Goal: Task Accomplishment & Management: Complete application form

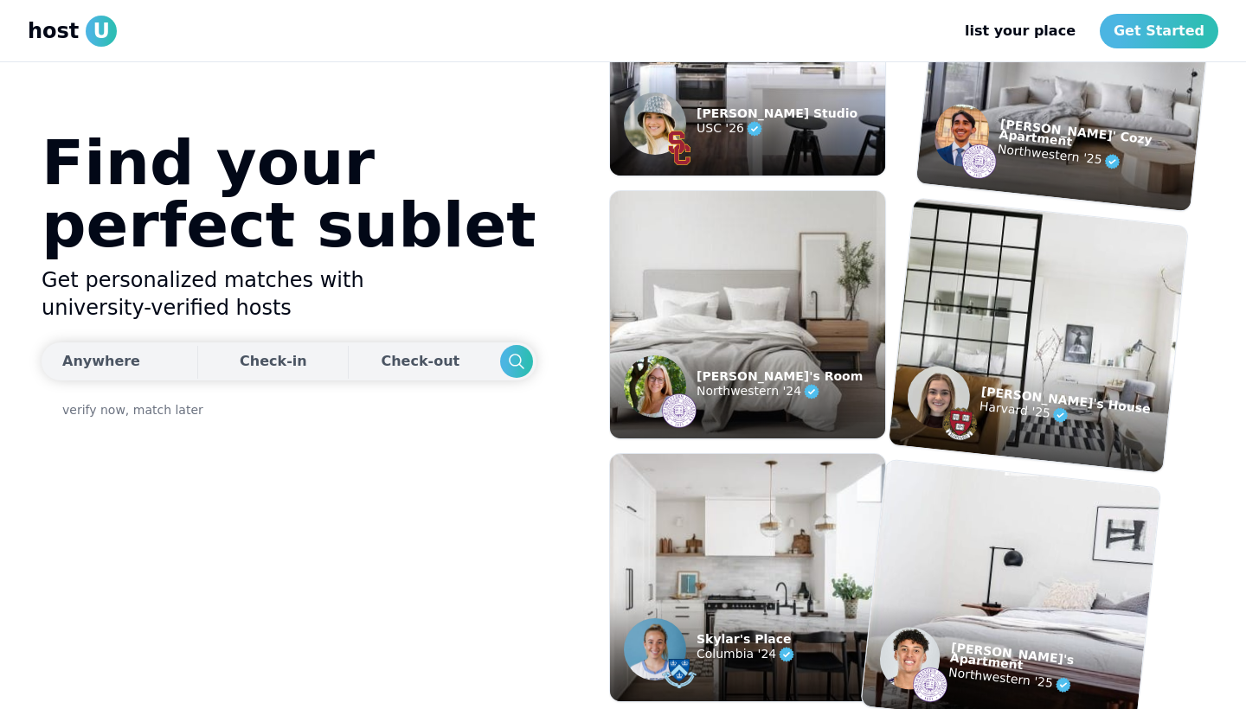
click at [140, 352] on div "Anywhere" at bounding box center [101, 361] width 78 height 21
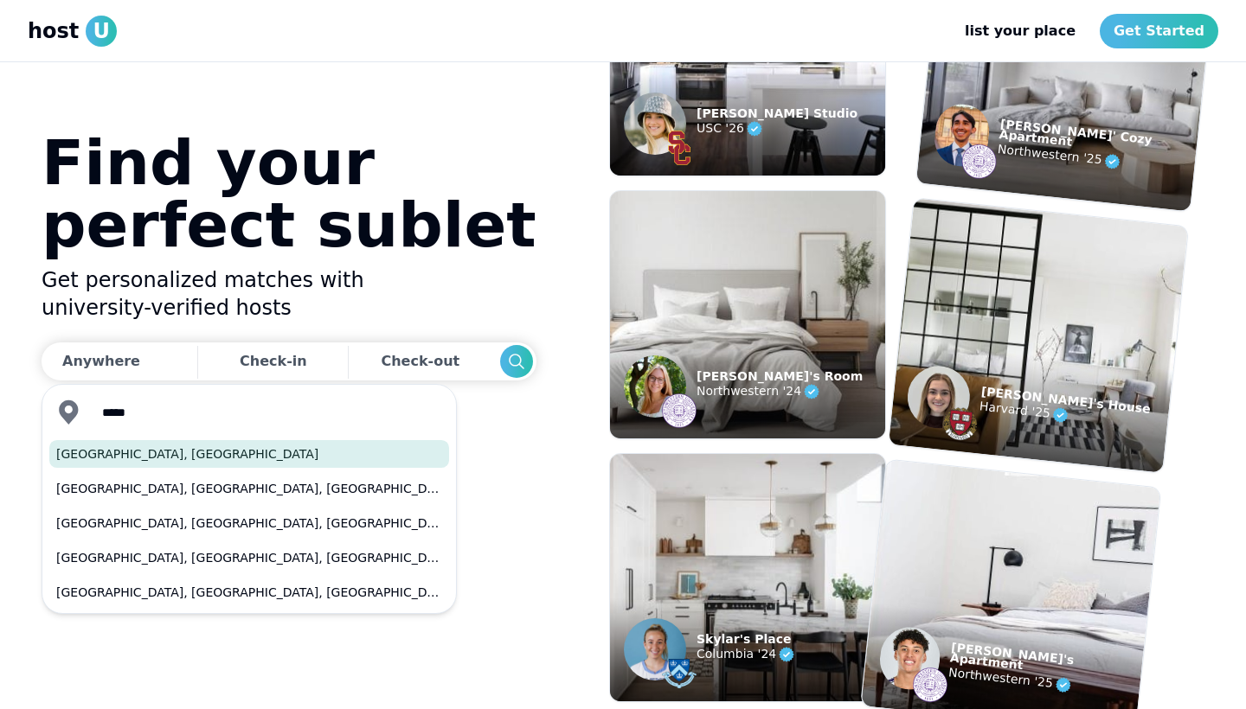
click at [99, 450] on button "[GEOGRAPHIC_DATA], [GEOGRAPHIC_DATA]" at bounding box center [249, 454] width 400 height 28
type input "**********"
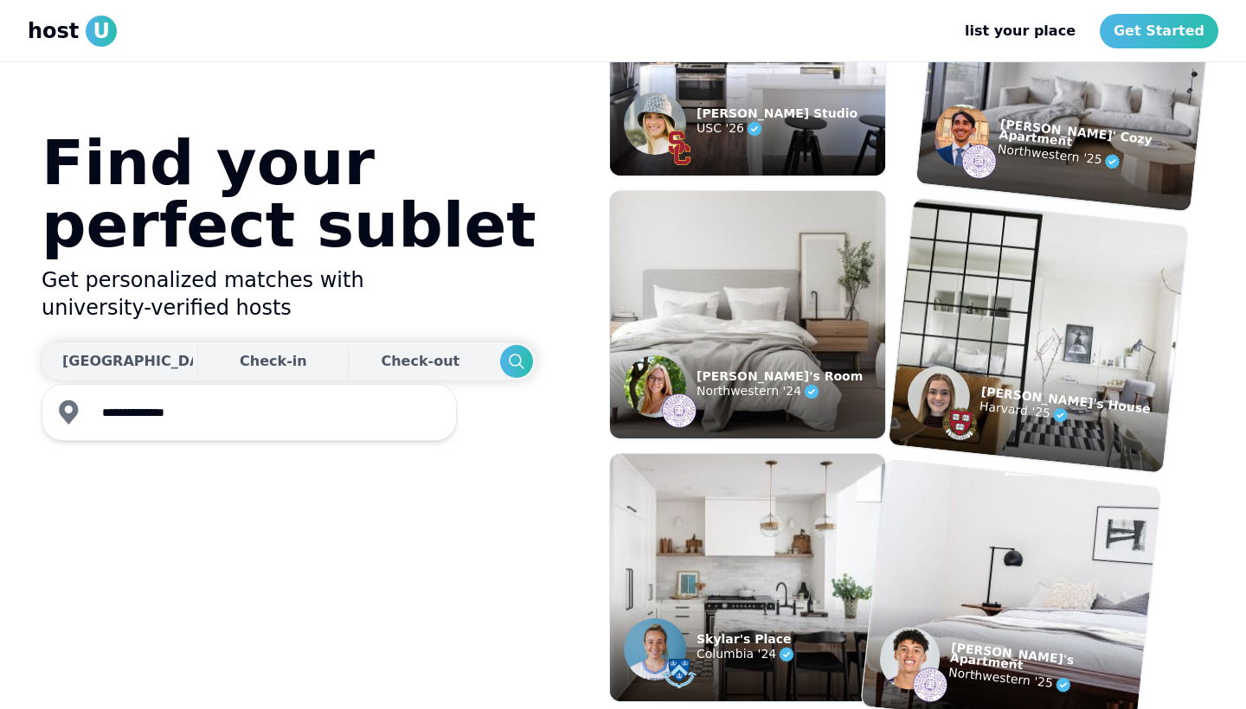
click at [240, 372] on div "Check-in" at bounding box center [273, 361] width 67 height 35
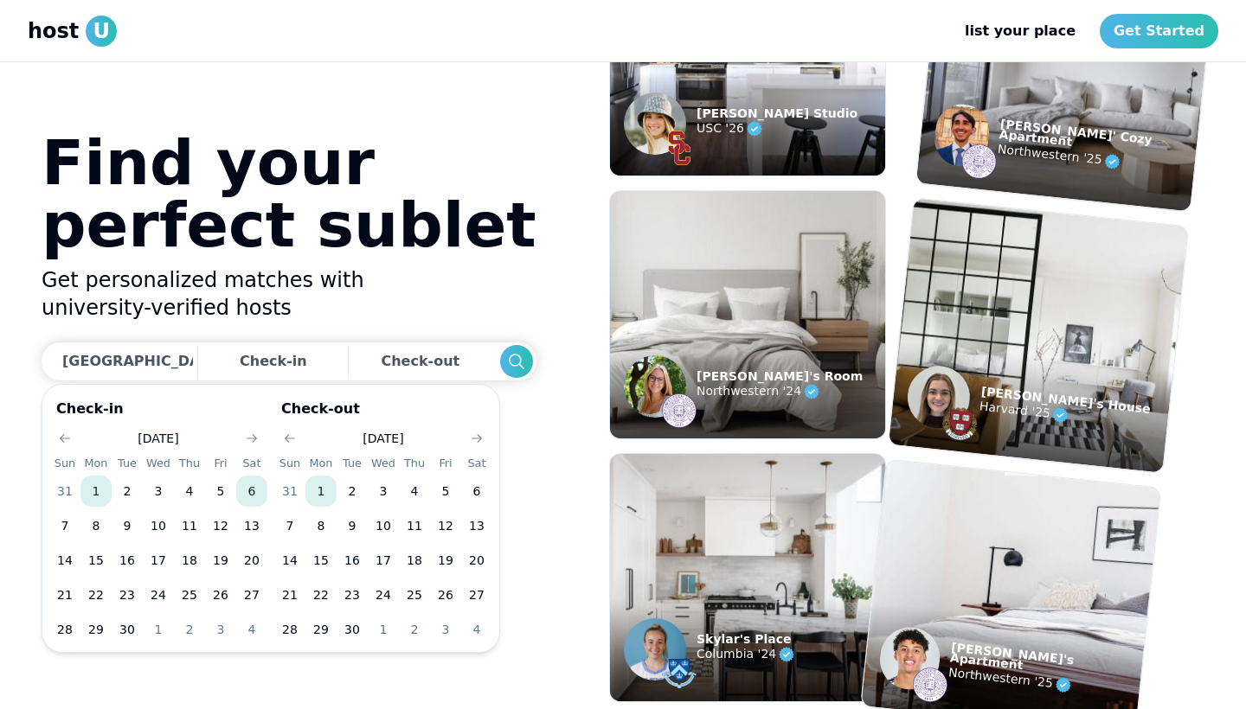
click at [261, 496] on button "6" at bounding box center [251, 491] width 31 height 31
click at [478, 439] on icon "Go to next month" at bounding box center [477, 439] width 14 height 14
click at [478, 440] on icon "Go to next month" at bounding box center [477, 439] width 14 height 14
click at [478, 486] on button "6" at bounding box center [476, 491] width 31 height 31
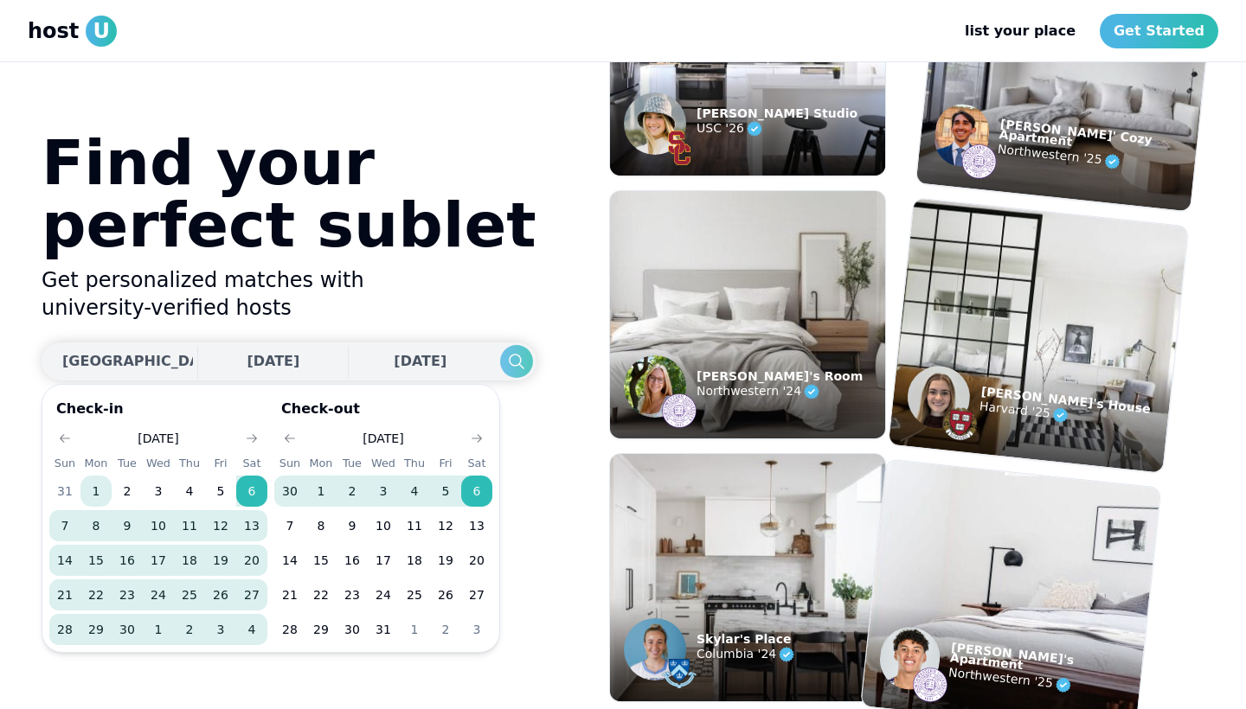
click at [506, 368] on icon "Search" at bounding box center [516, 361] width 21 height 21
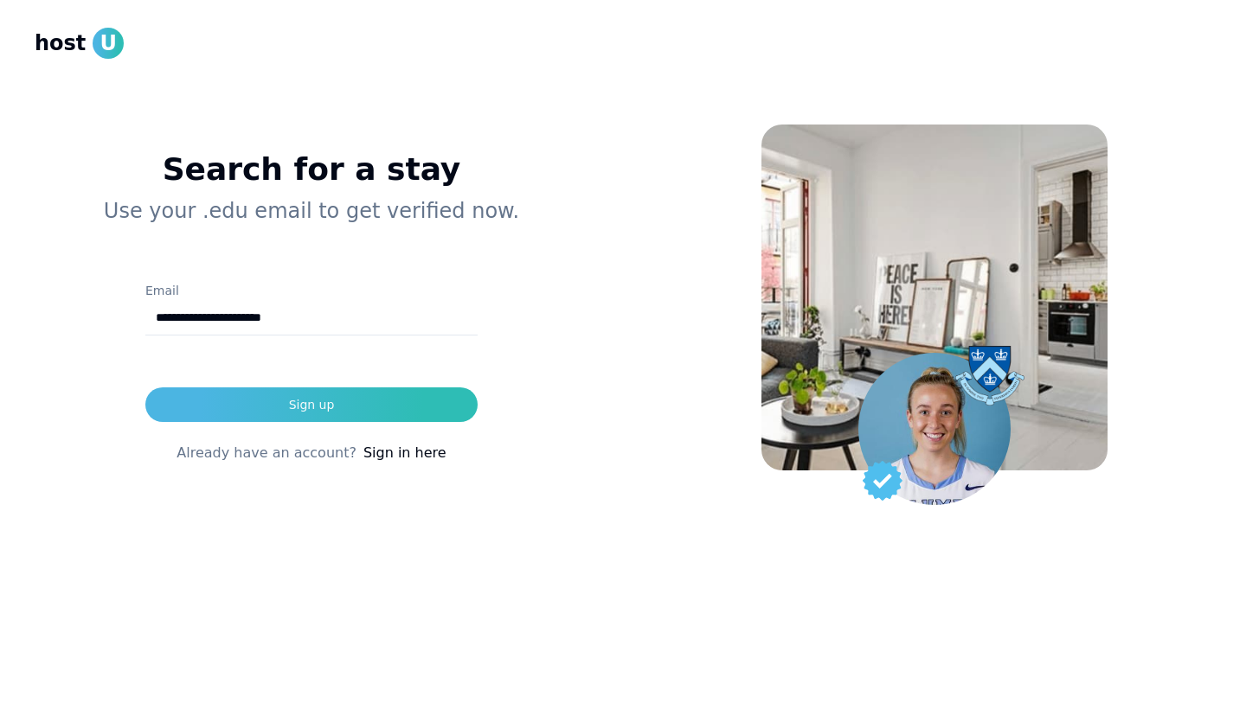
click at [376, 321] on input "**********" at bounding box center [311, 318] width 332 height 35
type input "*"
click at [414, 332] on input "**********" at bounding box center [311, 318] width 332 height 35
type input "**********"
click at [439, 406] on button "Sign up" at bounding box center [311, 405] width 332 height 35
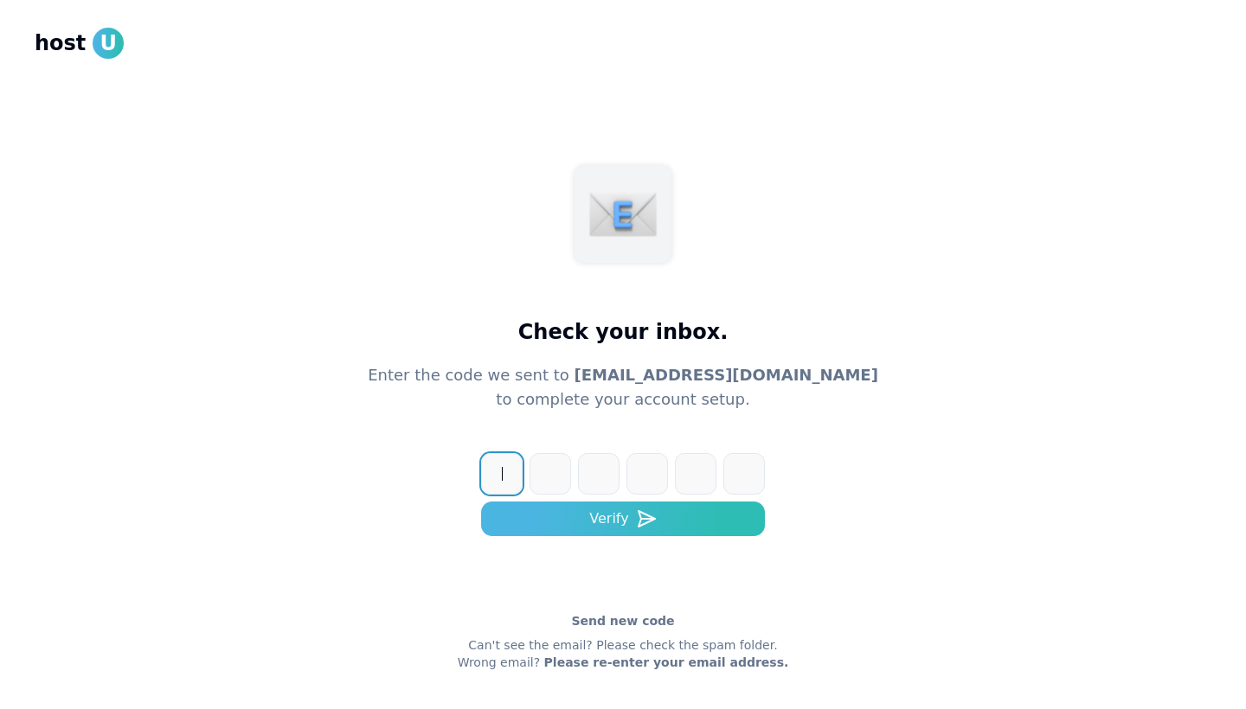
click at [641, 664] on link "Please re-enter your email address." at bounding box center [666, 663] width 245 height 14
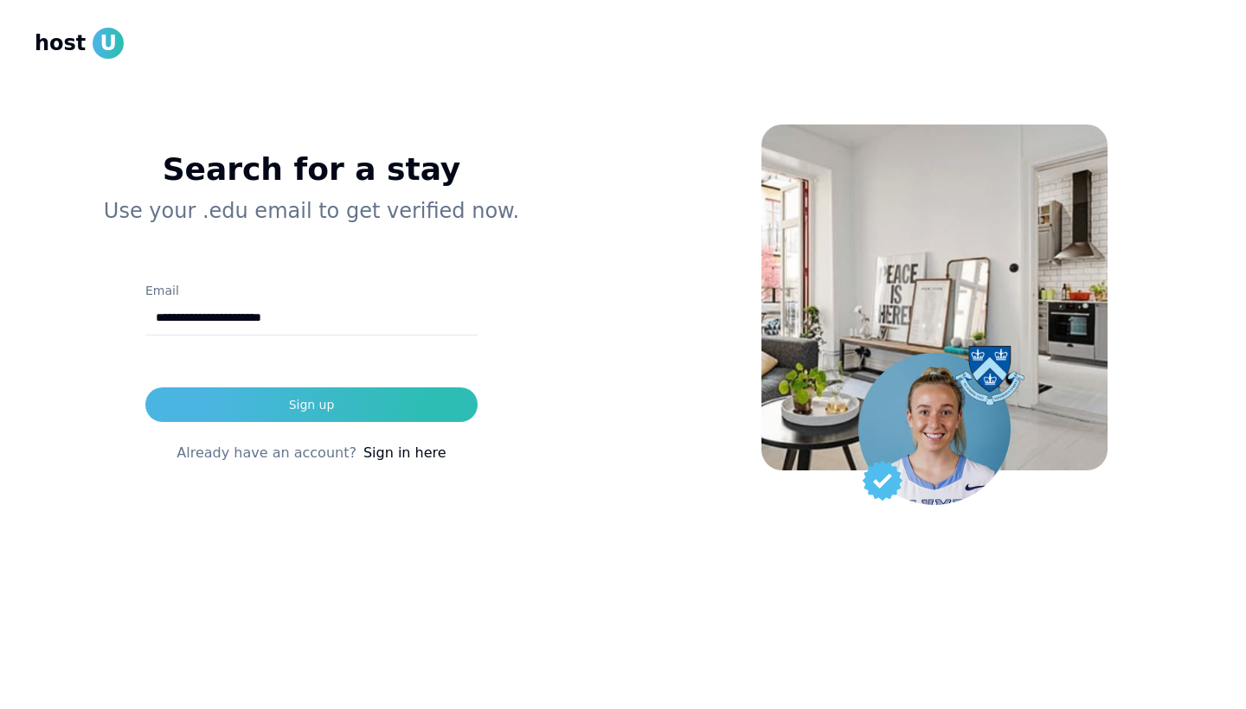
click at [285, 318] on input "**********" at bounding box center [311, 318] width 332 height 35
type input "**********"
click at [320, 401] on div "Sign up" at bounding box center [312, 404] width 46 height 17
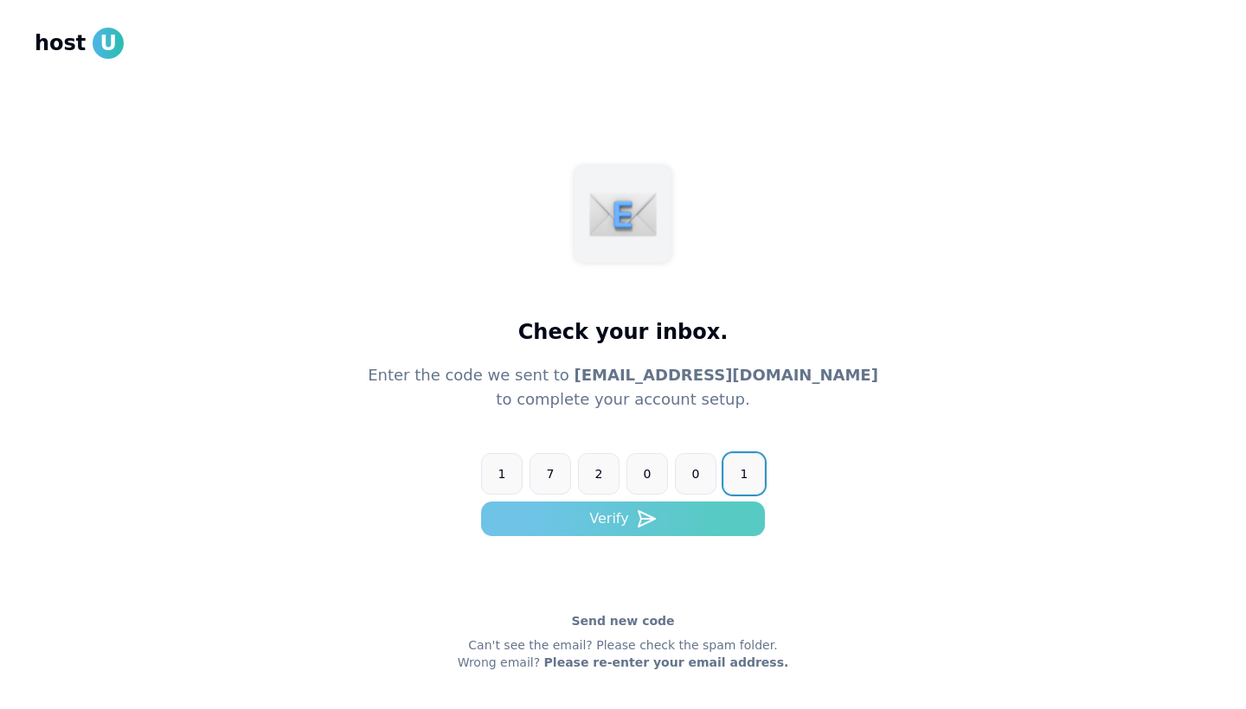
type input "******"
click at [505, 525] on button "Verify" at bounding box center [623, 519] width 284 height 35
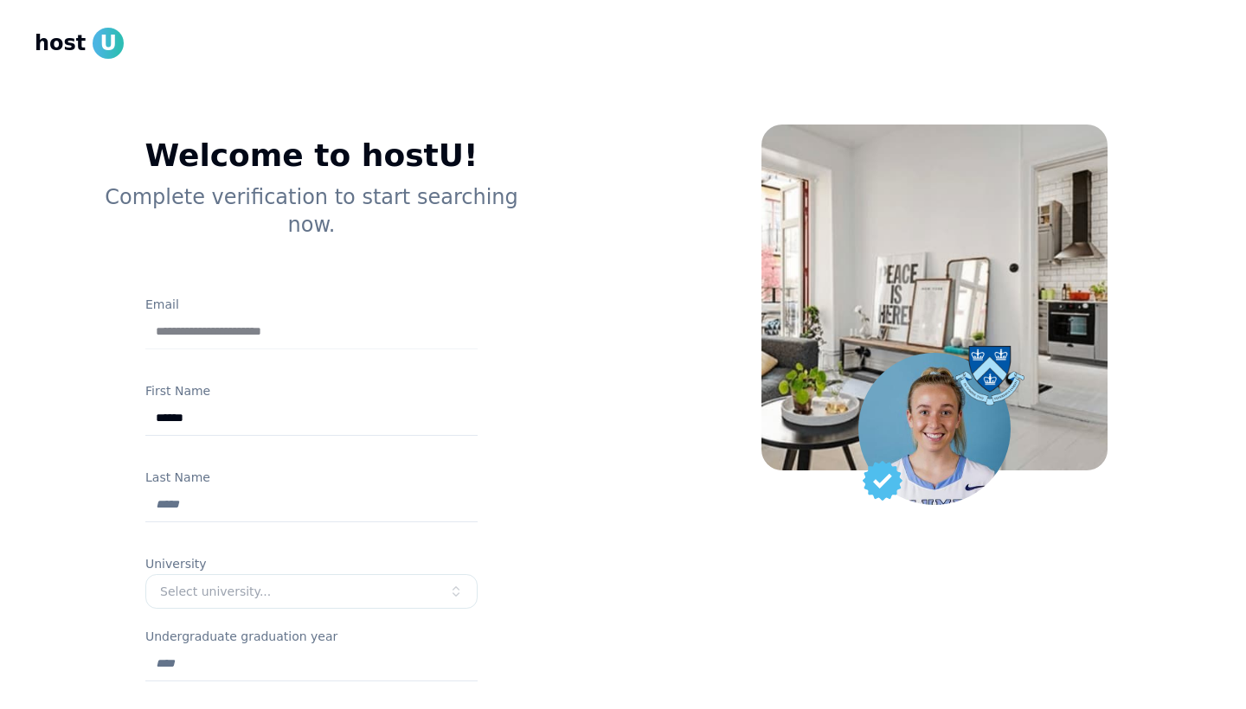
type input "******"
click at [446, 488] on input "Last Name" at bounding box center [311, 505] width 332 height 35
type input "*****"
click at [436, 583] on div "Select university..." at bounding box center [304, 591] width 289 height 17
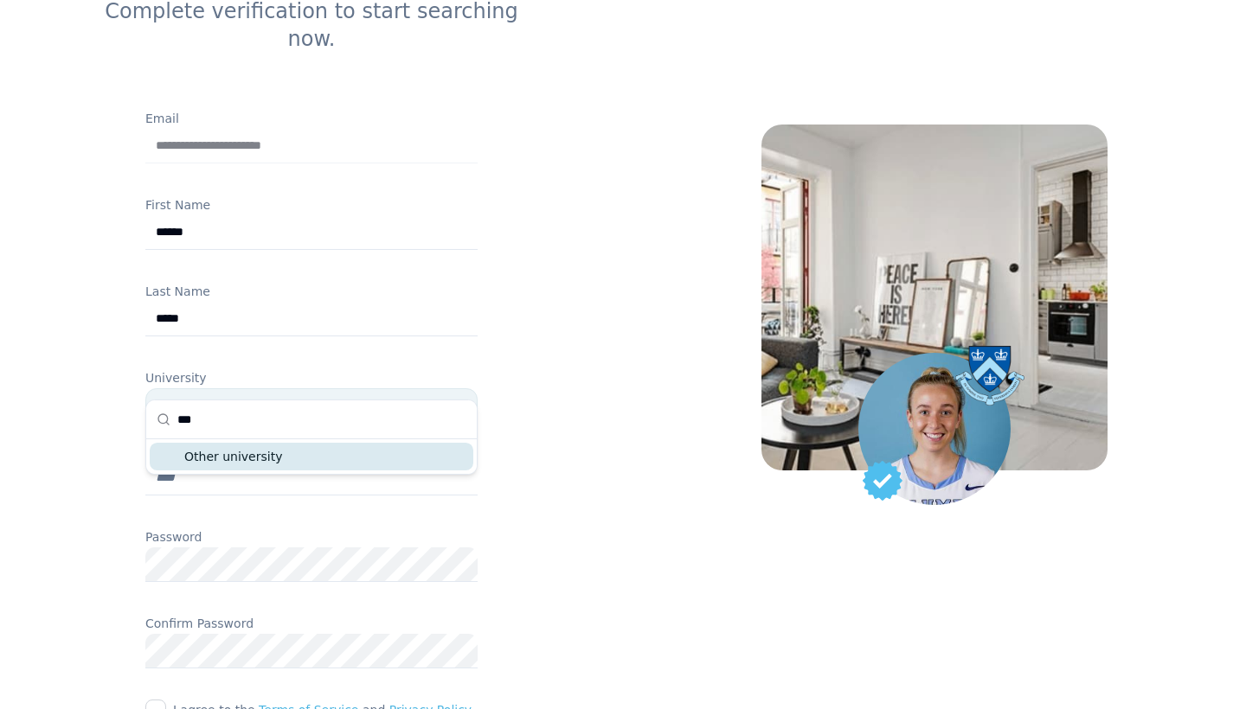
scroll to position [188, 0]
type input "*"
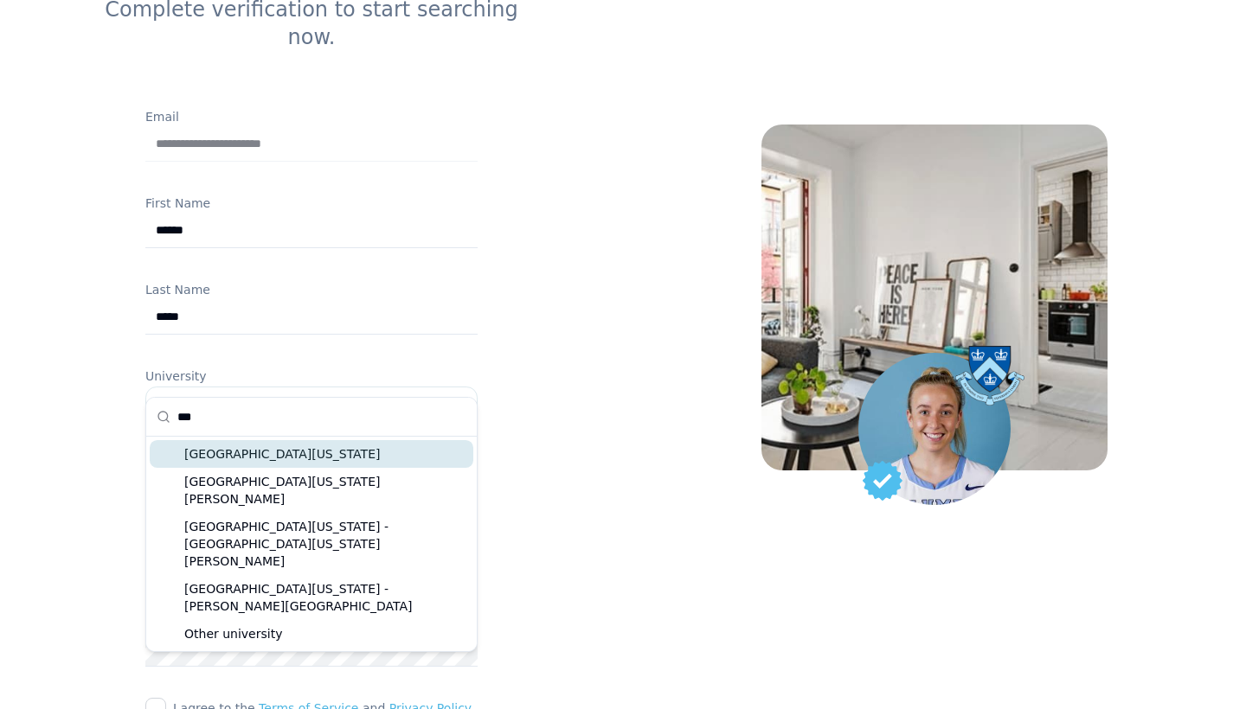
scroll to position [0, 0]
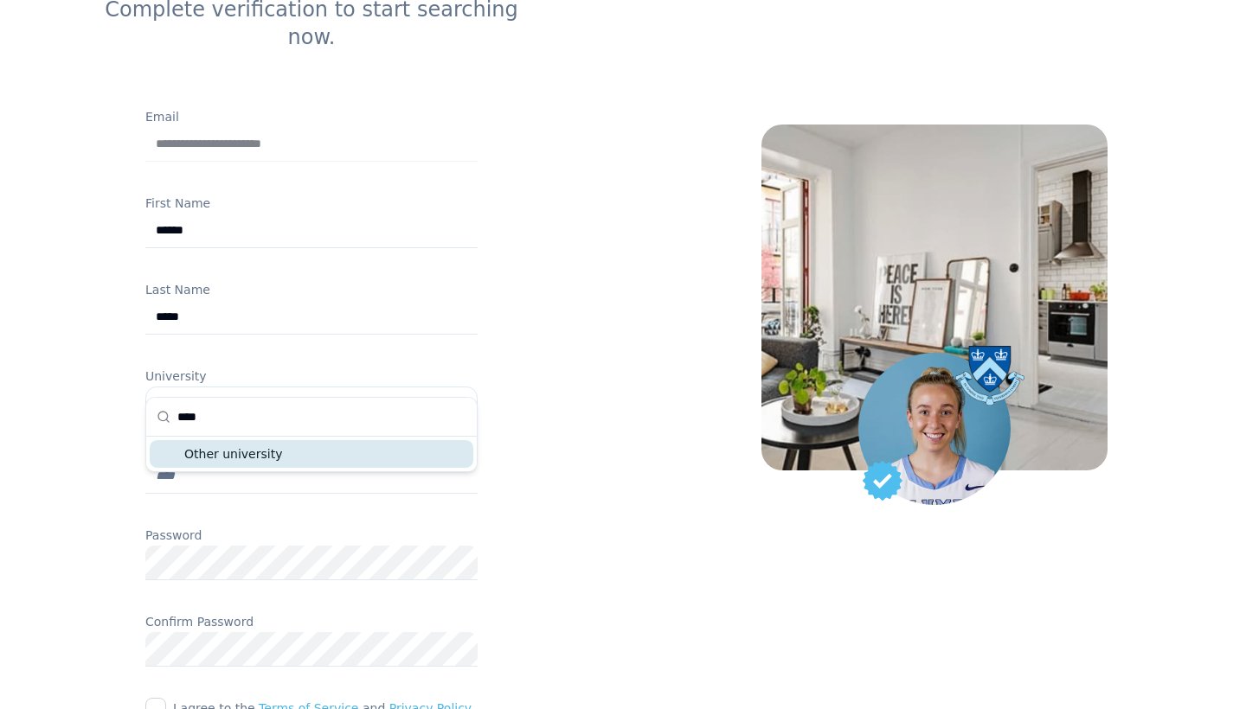
type input "****"
click at [446, 438] on div "Other university" at bounding box center [311, 454] width 330 height 35
click at [446, 447] on div "Other university" at bounding box center [312, 454] width 324 height 28
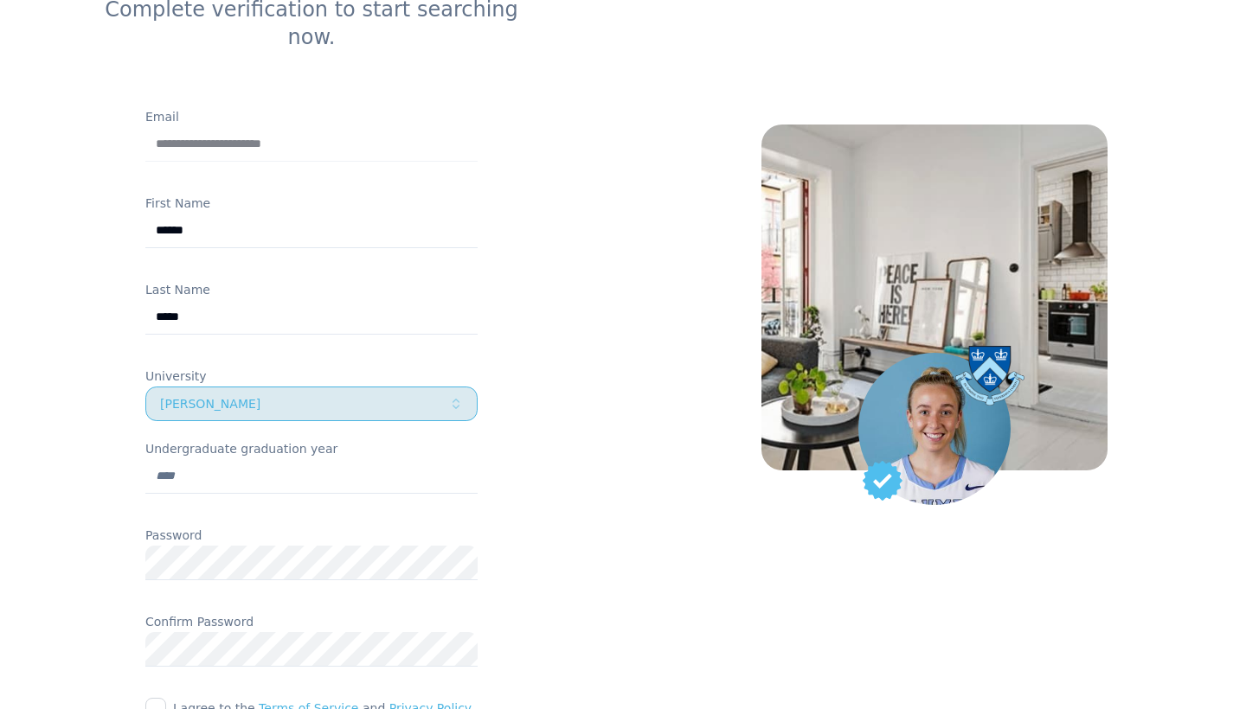
click at [435, 395] on div "[PERSON_NAME]" at bounding box center [304, 403] width 289 height 17
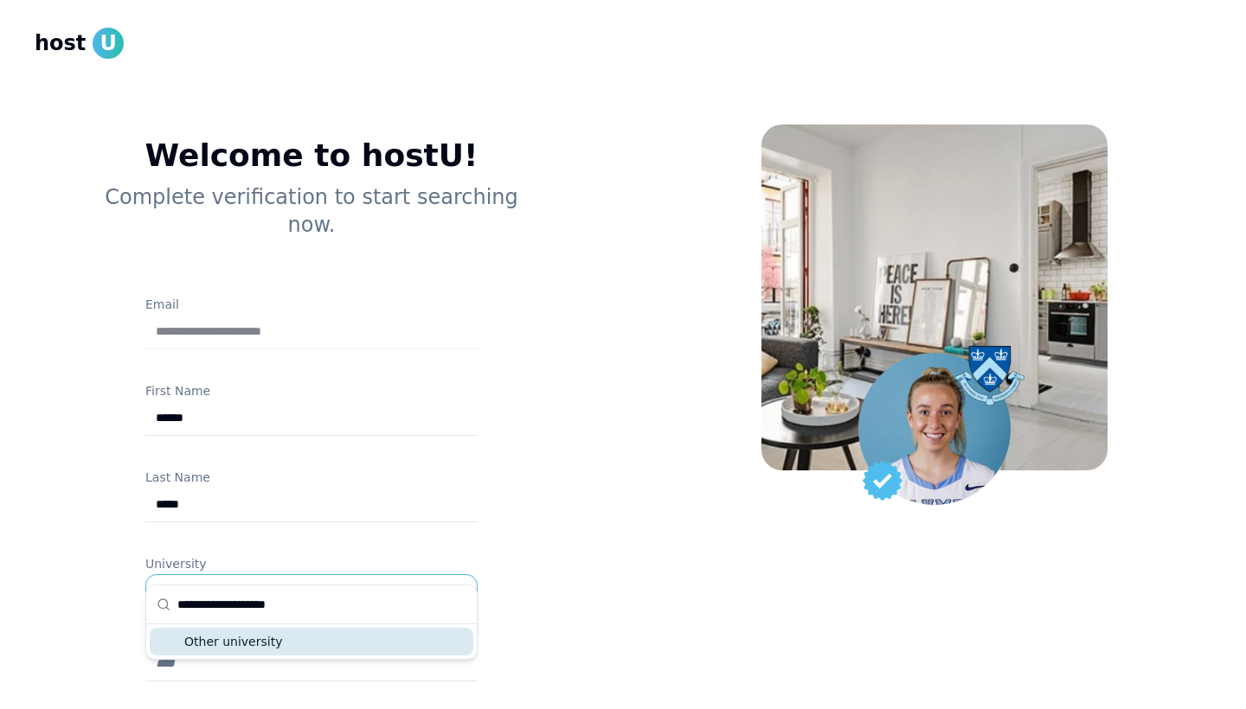
type input "**********"
click at [311, 633] on div "Other university" at bounding box center [312, 642] width 324 height 28
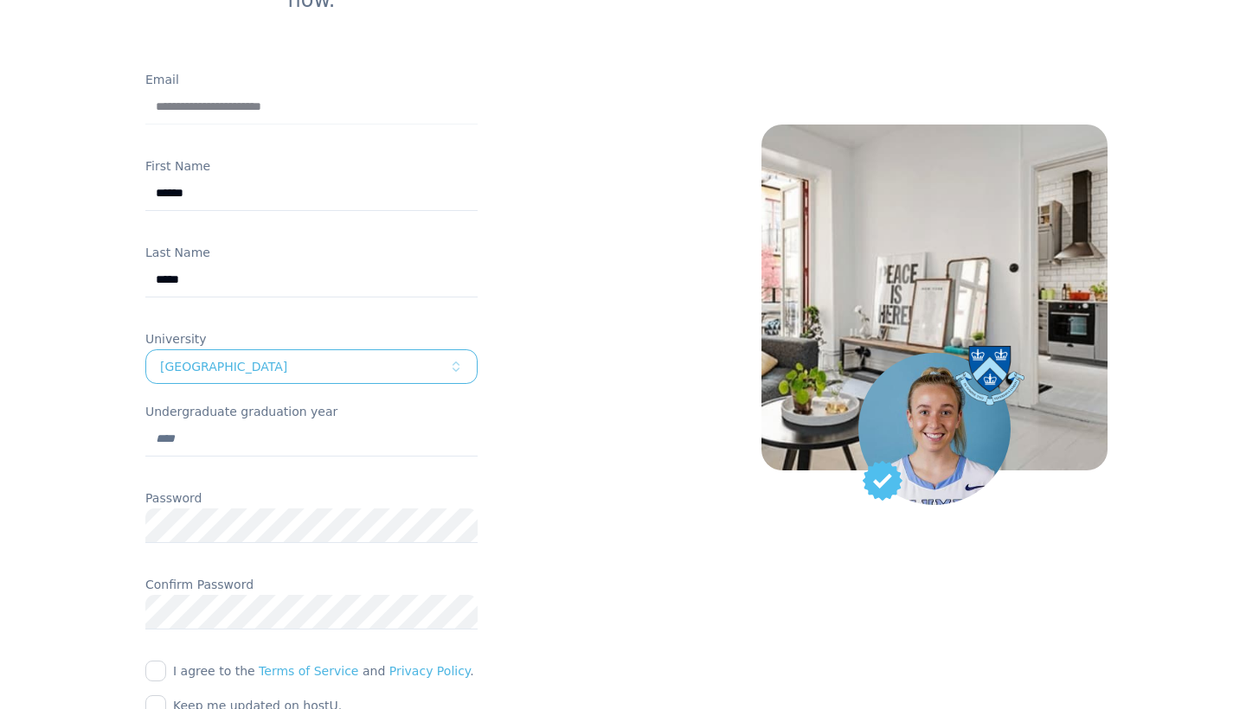
scroll to position [256, 0]
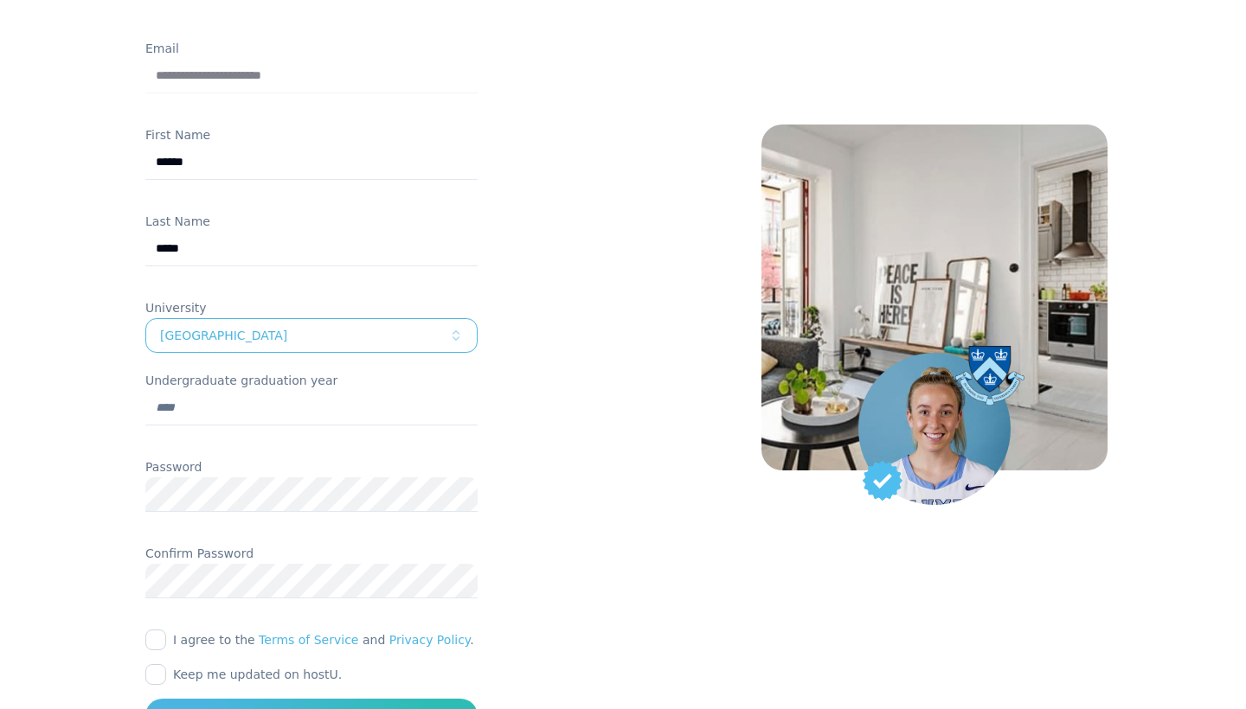
click at [308, 391] on input "Undergraduate graduation year" at bounding box center [311, 408] width 332 height 35
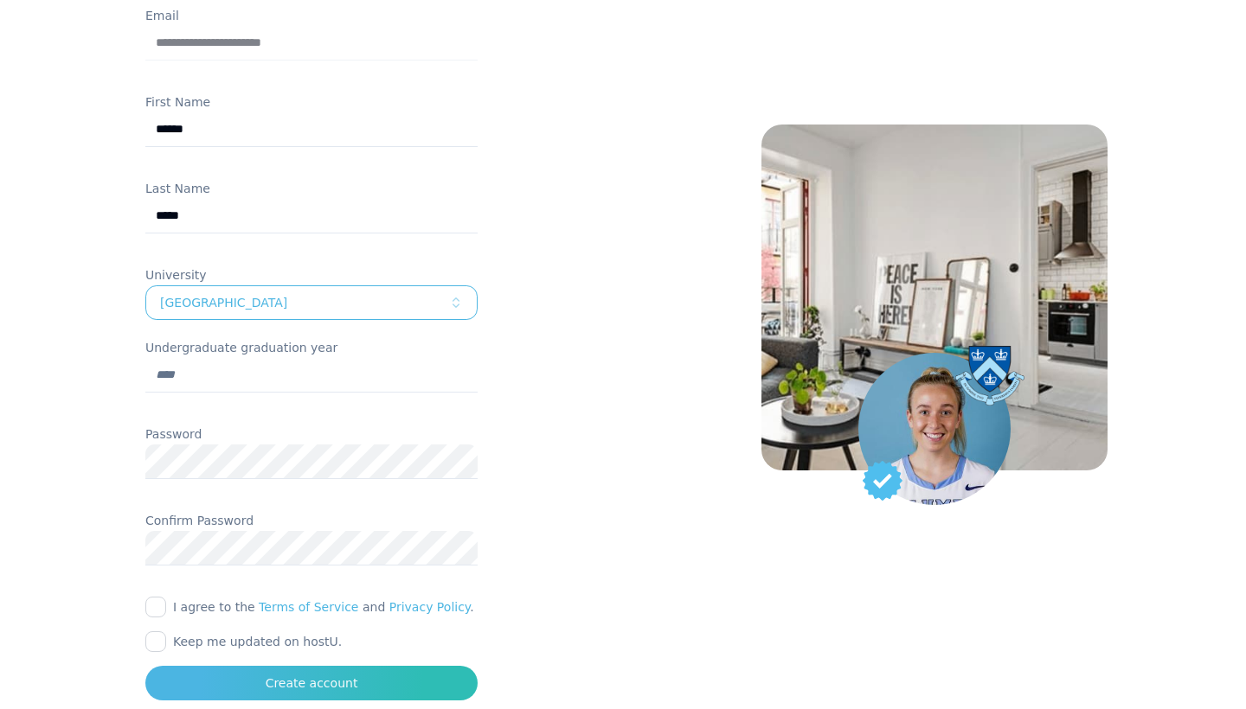
type input "****"
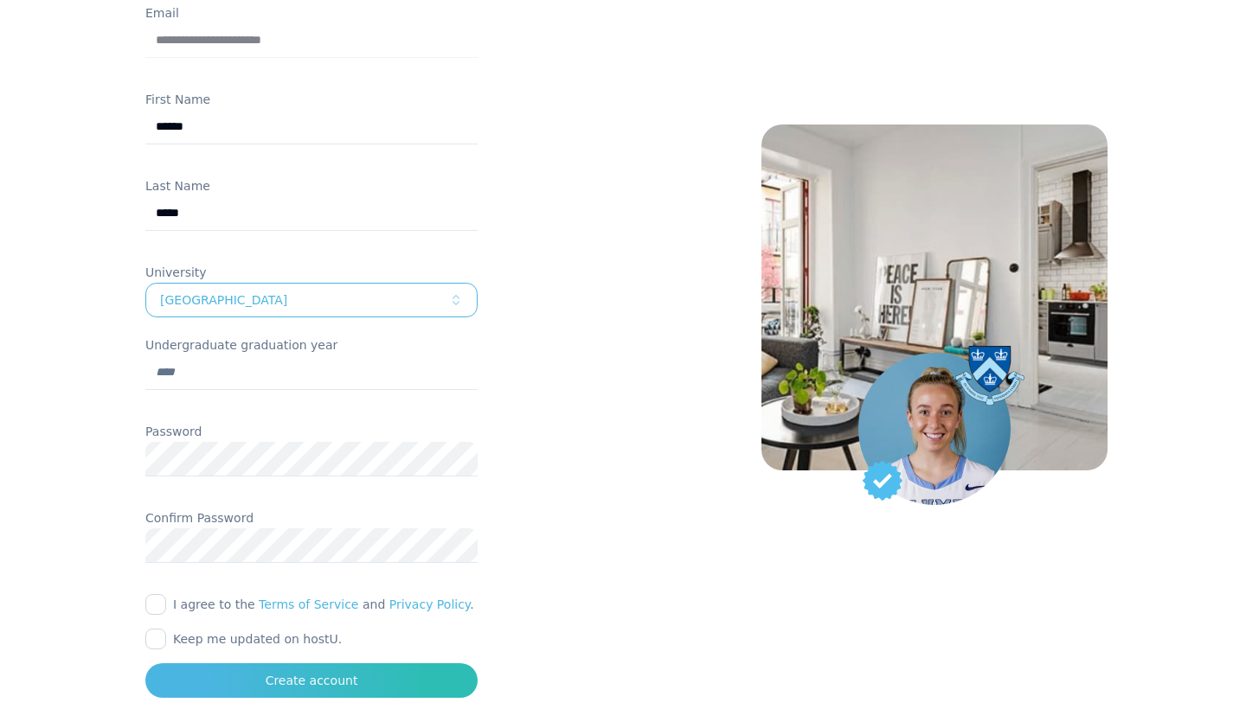
click at [163, 594] on button "I agree to the Terms of Service and Privacy Policy ." at bounding box center [155, 604] width 21 height 21
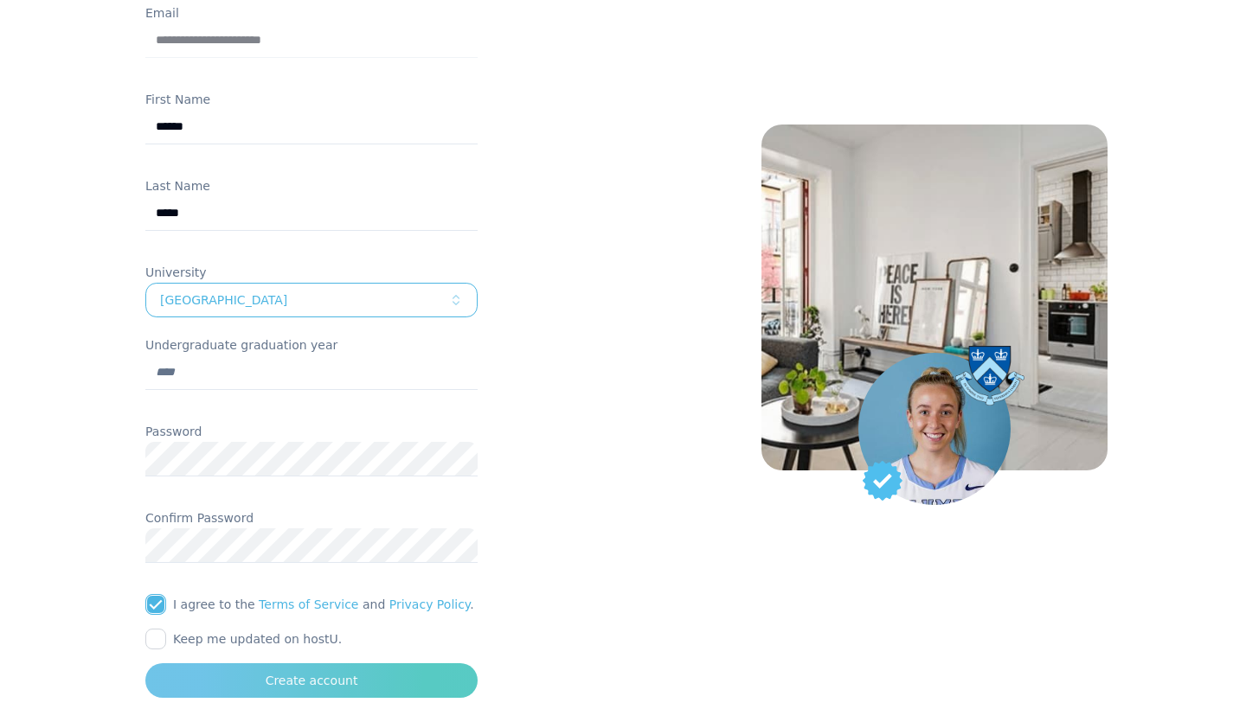
click at [184, 664] on button "Create account" at bounding box center [311, 681] width 332 height 35
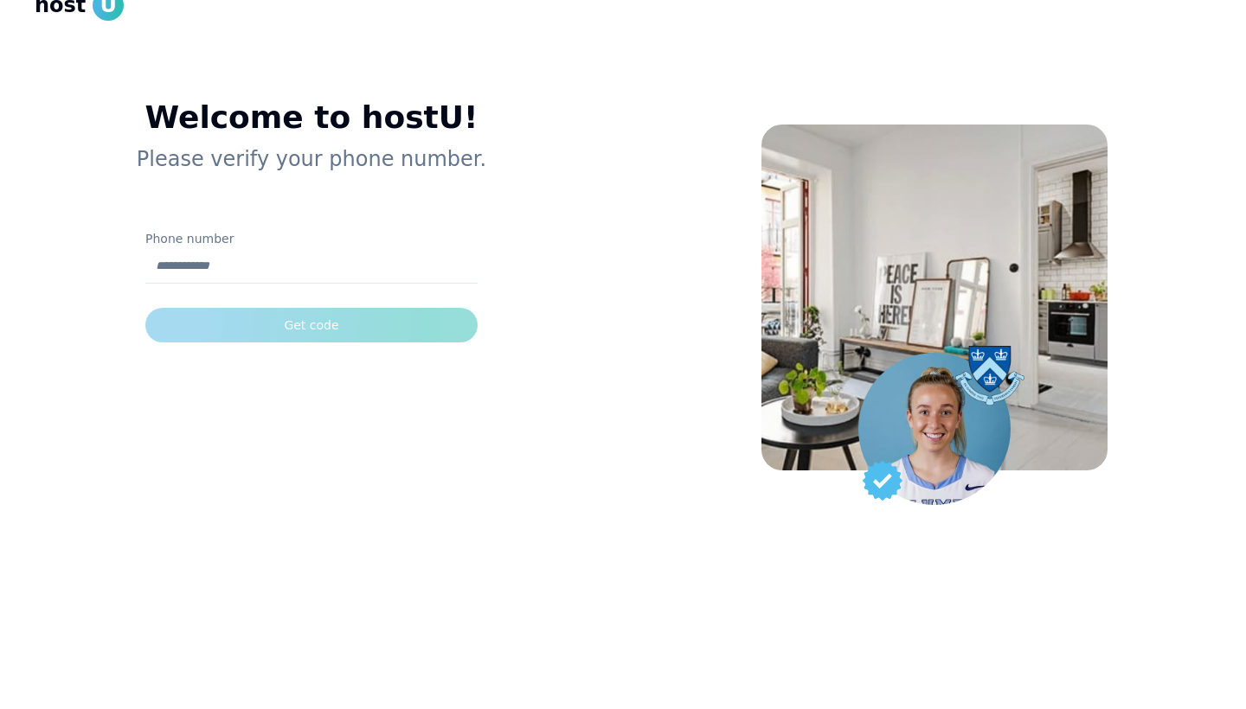
scroll to position [38, 0]
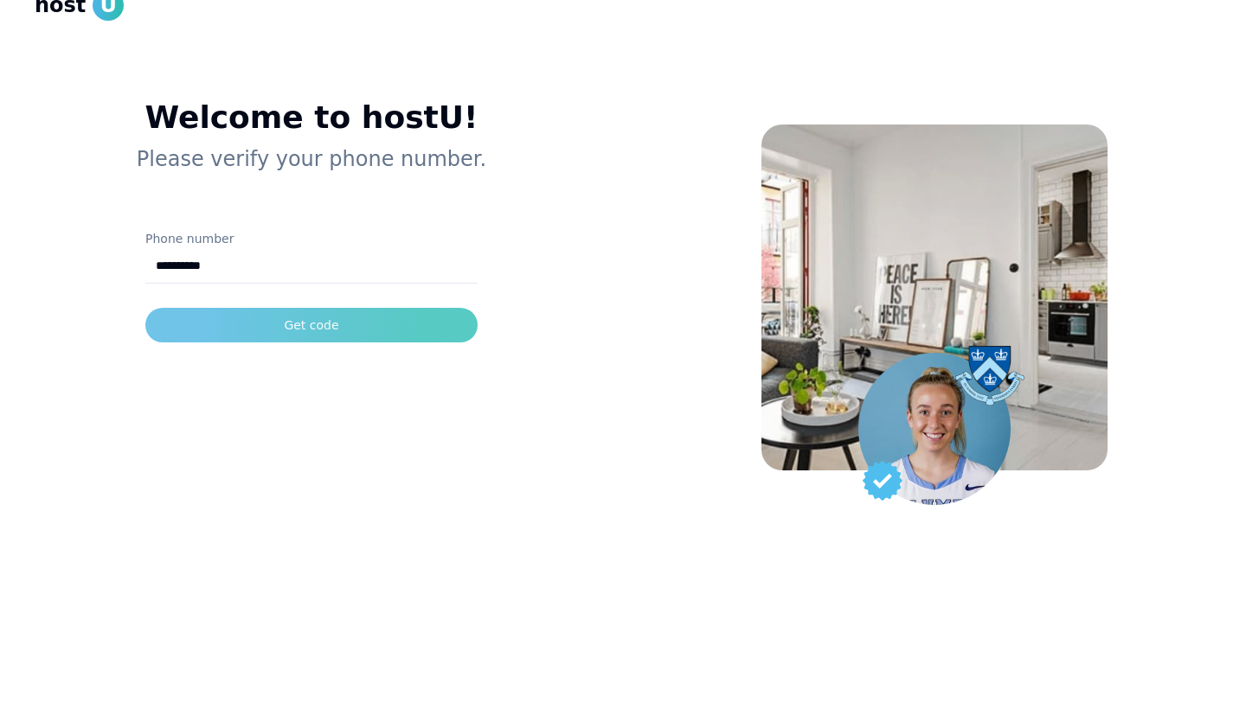
type input "**********"
click at [261, 314] on button "Get code" at bounding box center [311, 325] width 332 height 35
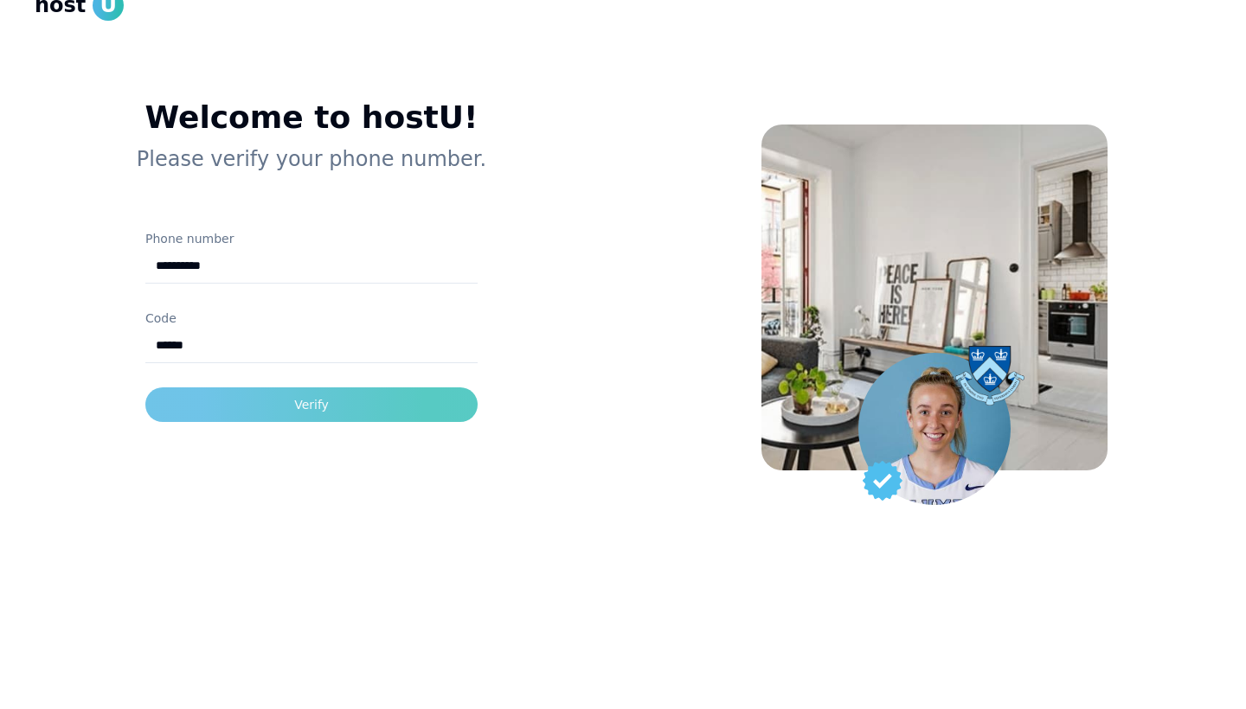
type input "******"
click at [293, 411] on button "Verify" at bounding box center [311, 405] width 332 height 35
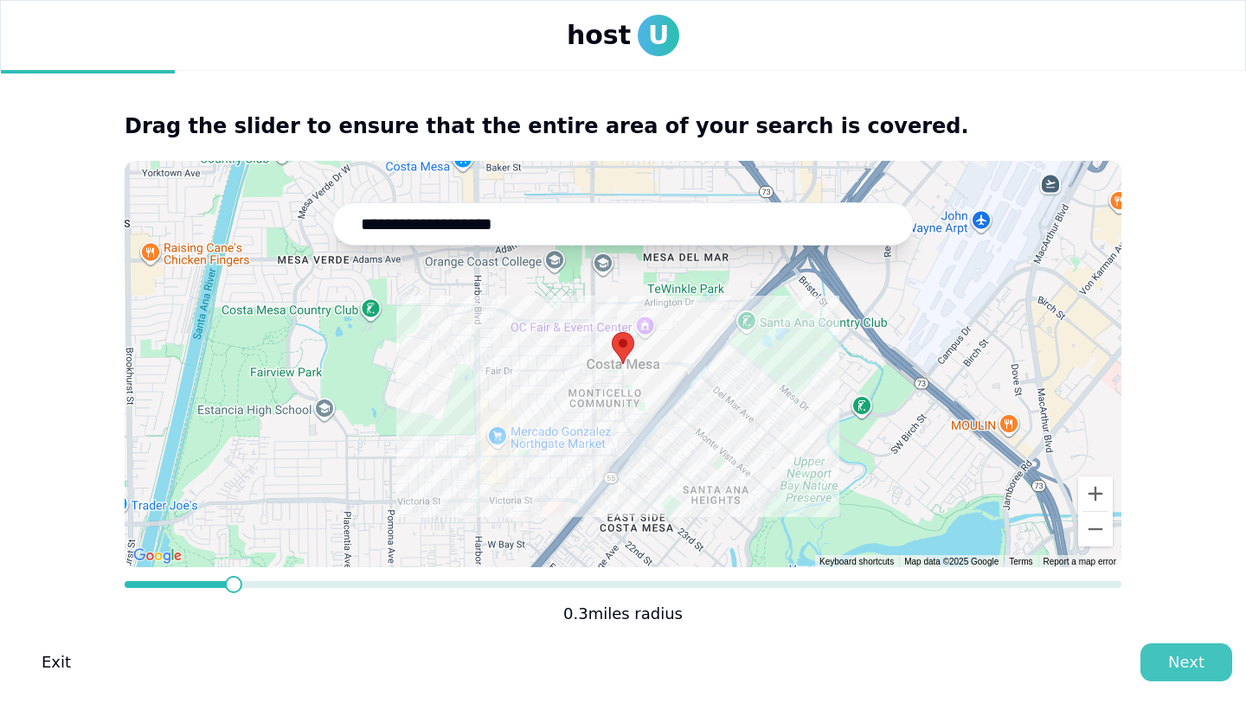
click at [1173, 665] on div "Next" at bounding box center [1186, 663] width 36 height 24
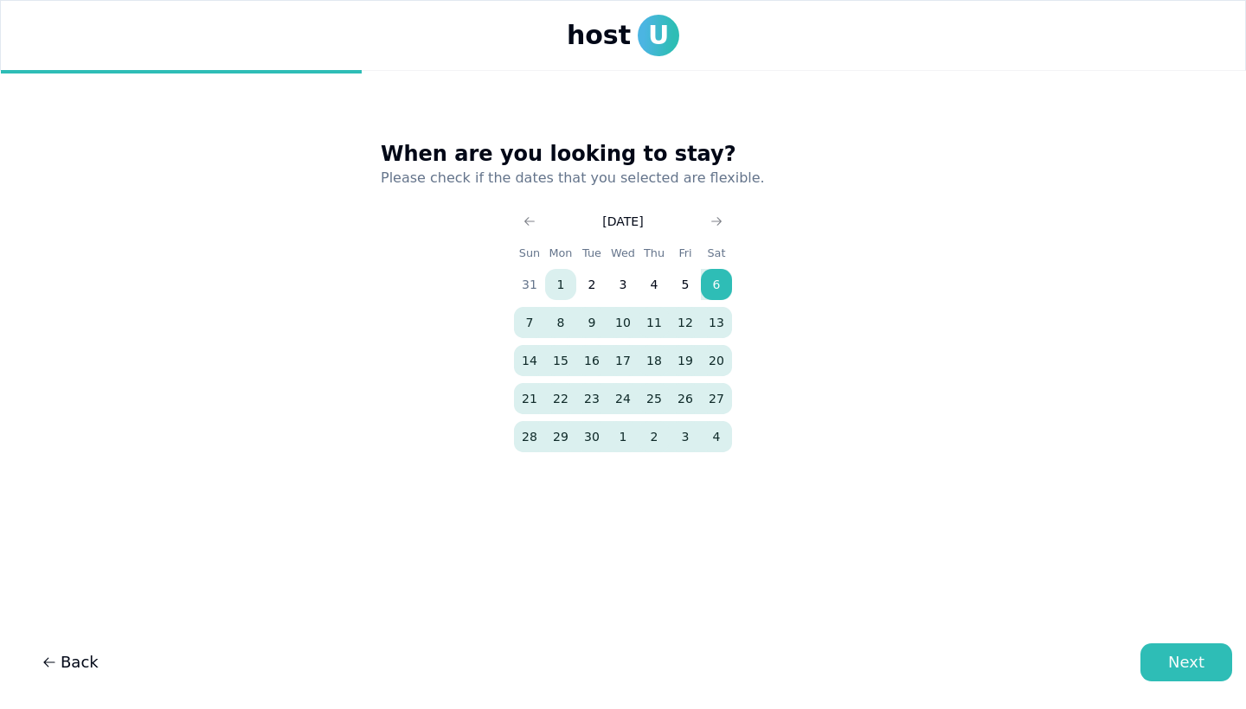
click at [708, 291] on button "6" at bounding box center [716, 284] width 31 height 31
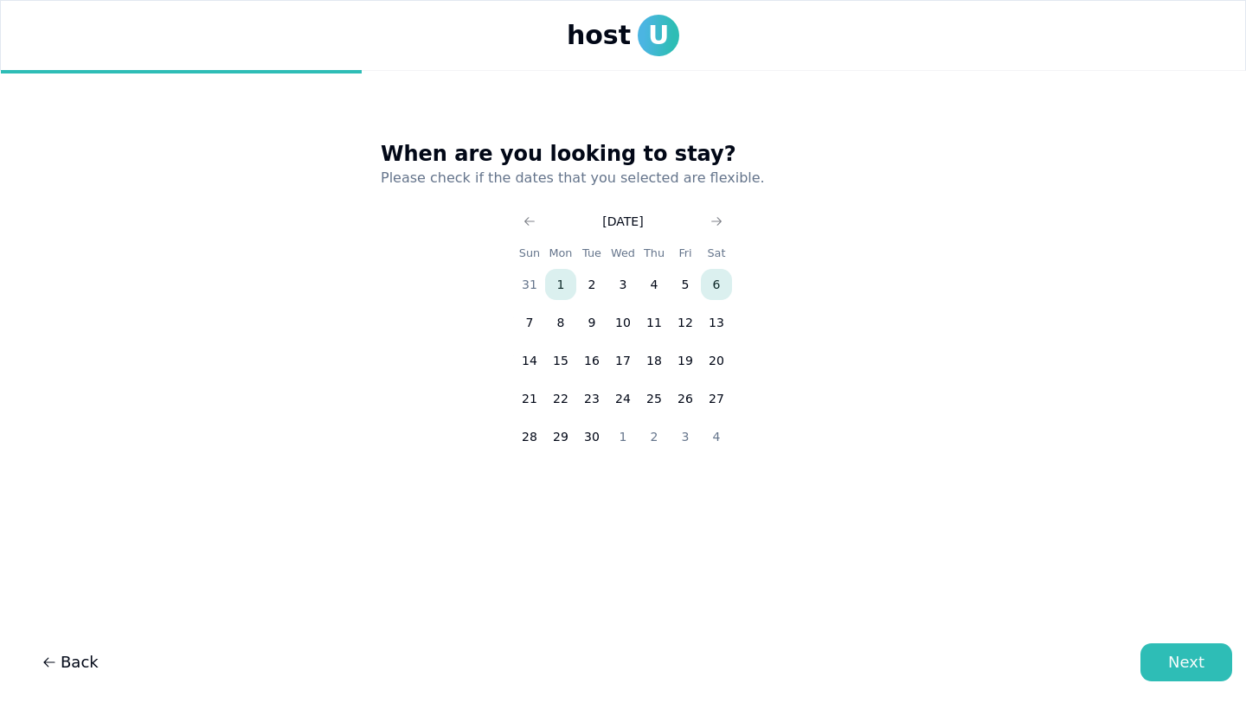
click at [720, 276] on button "6" at bounding box center [716, 284] width 31 height 31
click at [715, 225] on icon "Go to next month" at bounding box center [716, 222] width 14 height 14
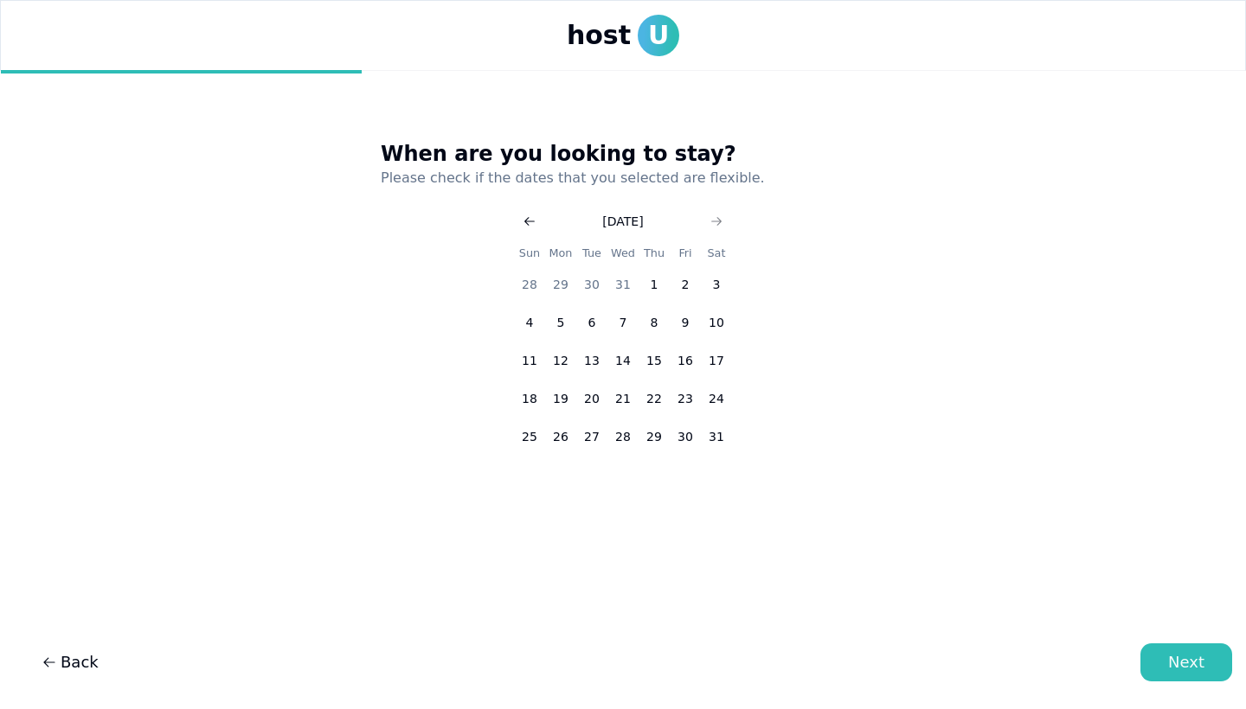
click at [530, 226] on icon "Go to previous month" at bounding box center [530, 222] width 14 height 14
click at [722, 280] on button "6" at bounding box center [716, 284] width 31 height 31
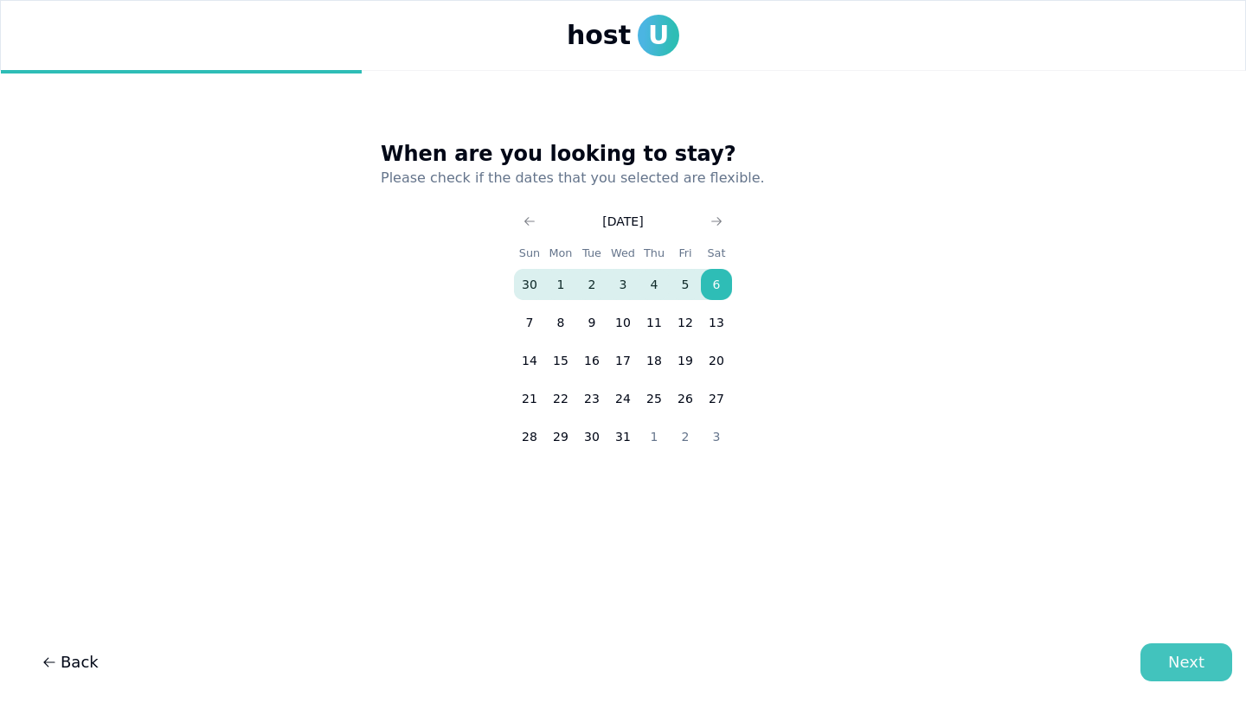
click at [1167, 675] on button "Next" at bounding box center [1186, 663] width 92 height 38
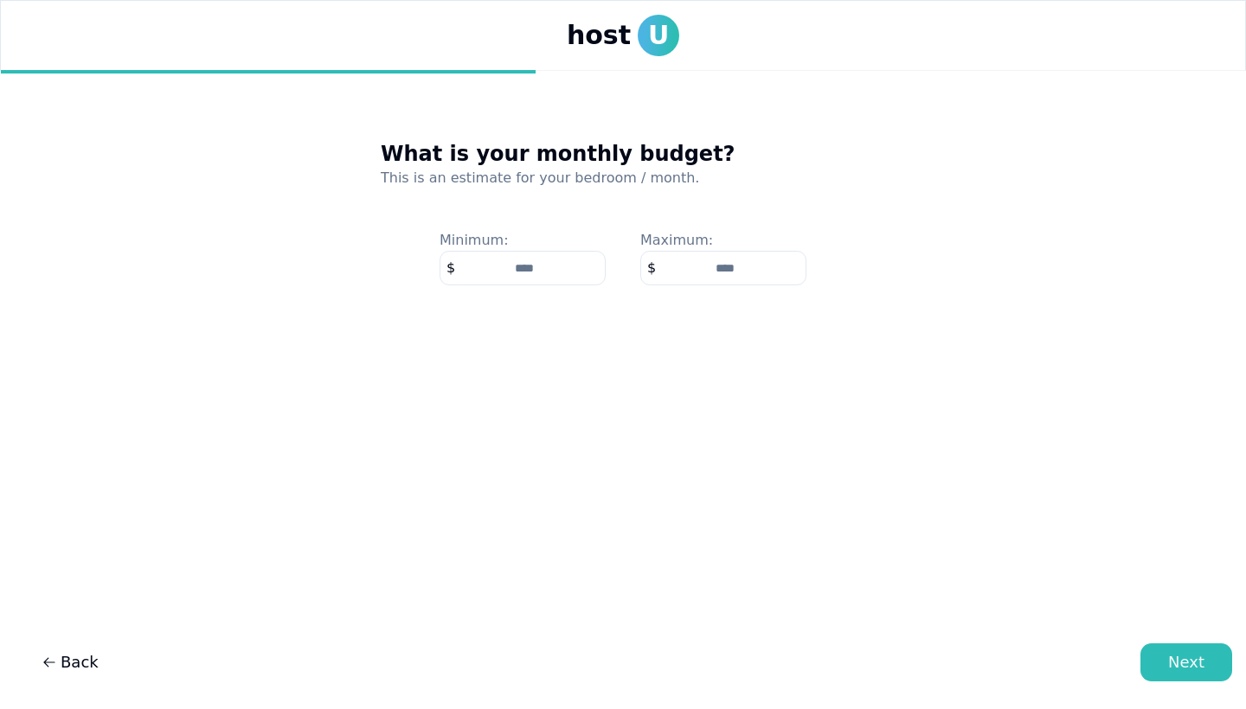
click at [690, 267] on input "number" at bounding box center [723, 268] width 166 height 35
type input "****"
click at [505, 276] on input "number" at bounding box center [522, 268] width 166 height 35
type input "**"
type input "***"
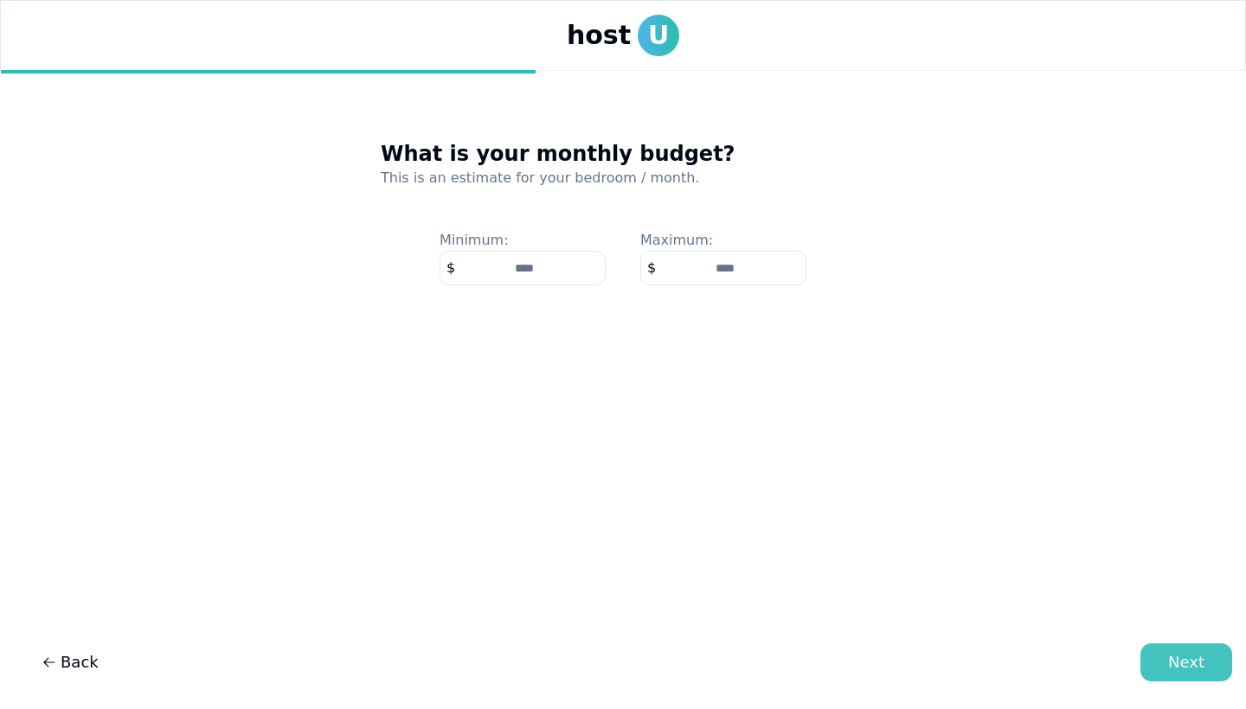
click at [1228, 668] on button "Next" at bounding box center [1186, 663] width 92 height 38
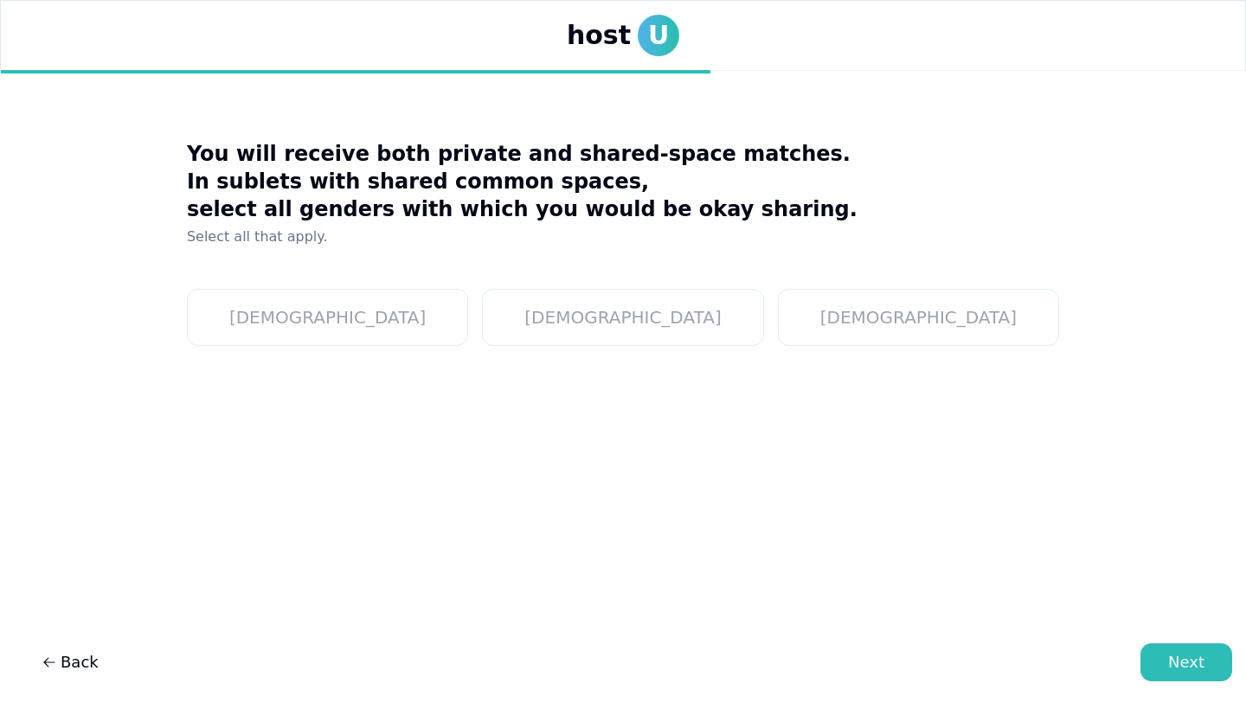
click at [525, 324] on div "[DEMOGRAPHIC_DATA] [DEMOGRAPHIC_DATA] [DEMOGRAPHIC_DATA]" at bounding box center [623, 378] width 872 height 220
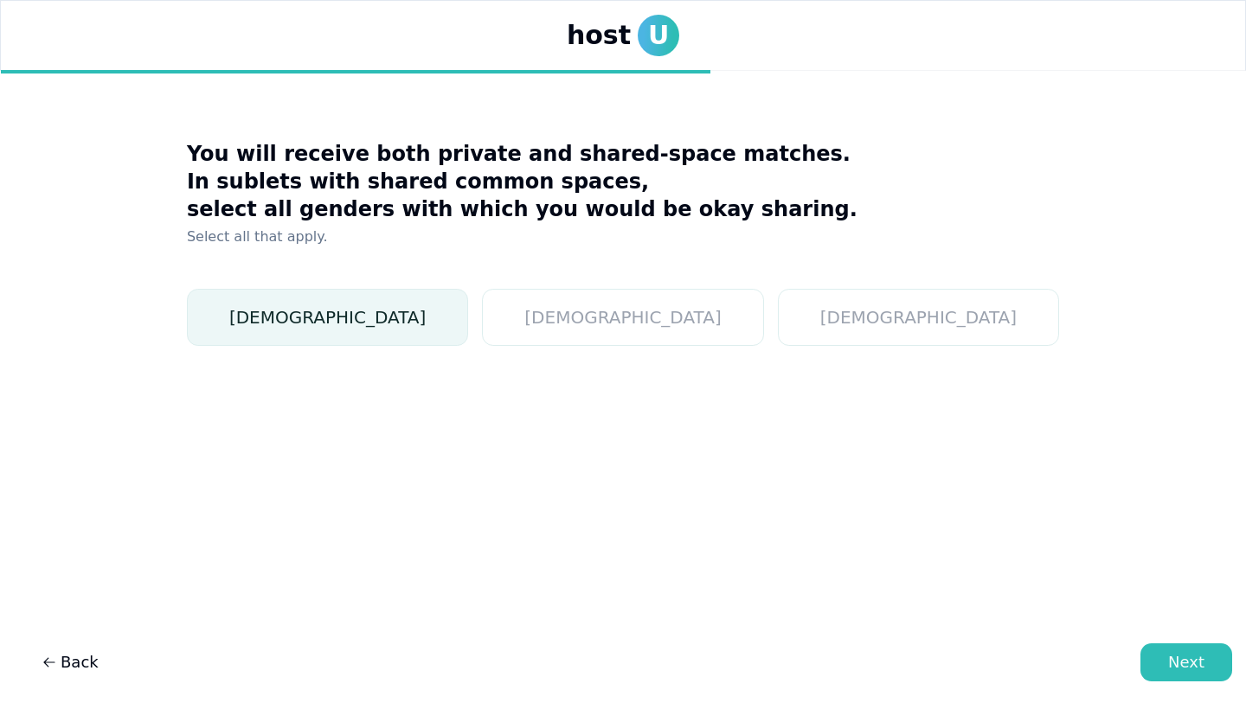
click at [468, 317] on button "[DEMOGRAPHIC_DATA]" at bounding box center [327, 317] width 281 height 57
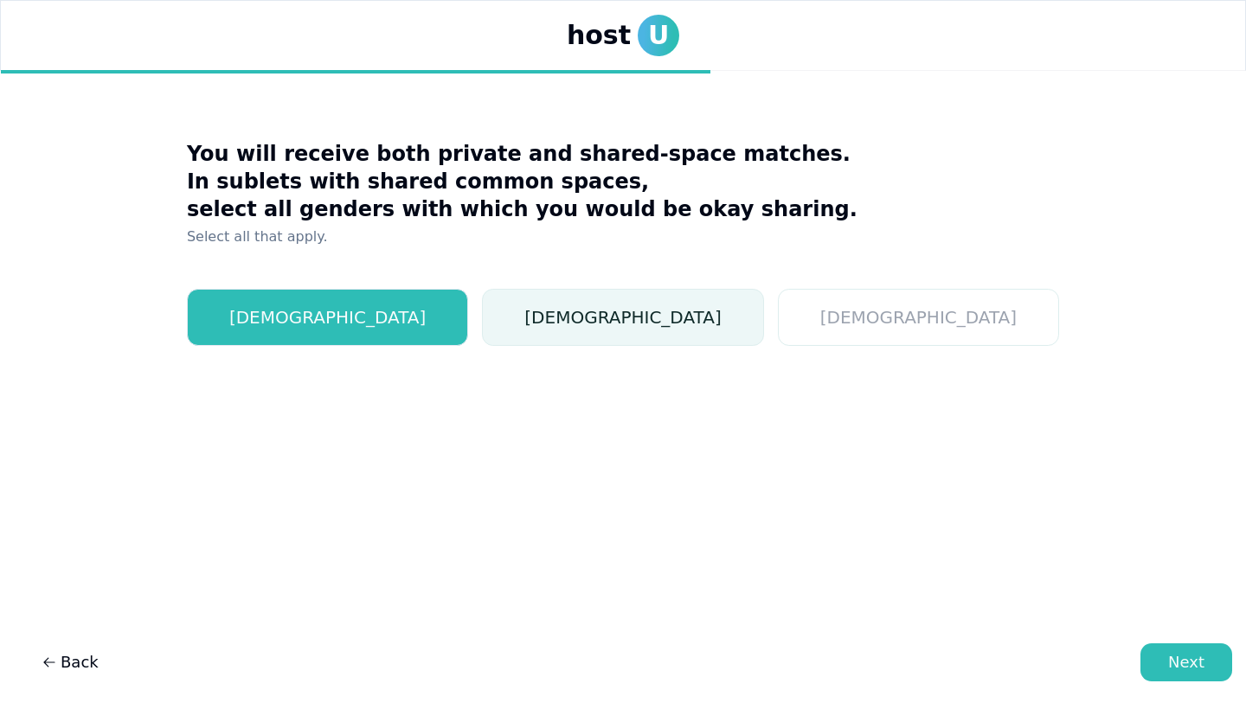
click at [567, 317] on button "[DEMOGRAPHIC_DATA]" at bounding box center [622, 317] width 281 height 57
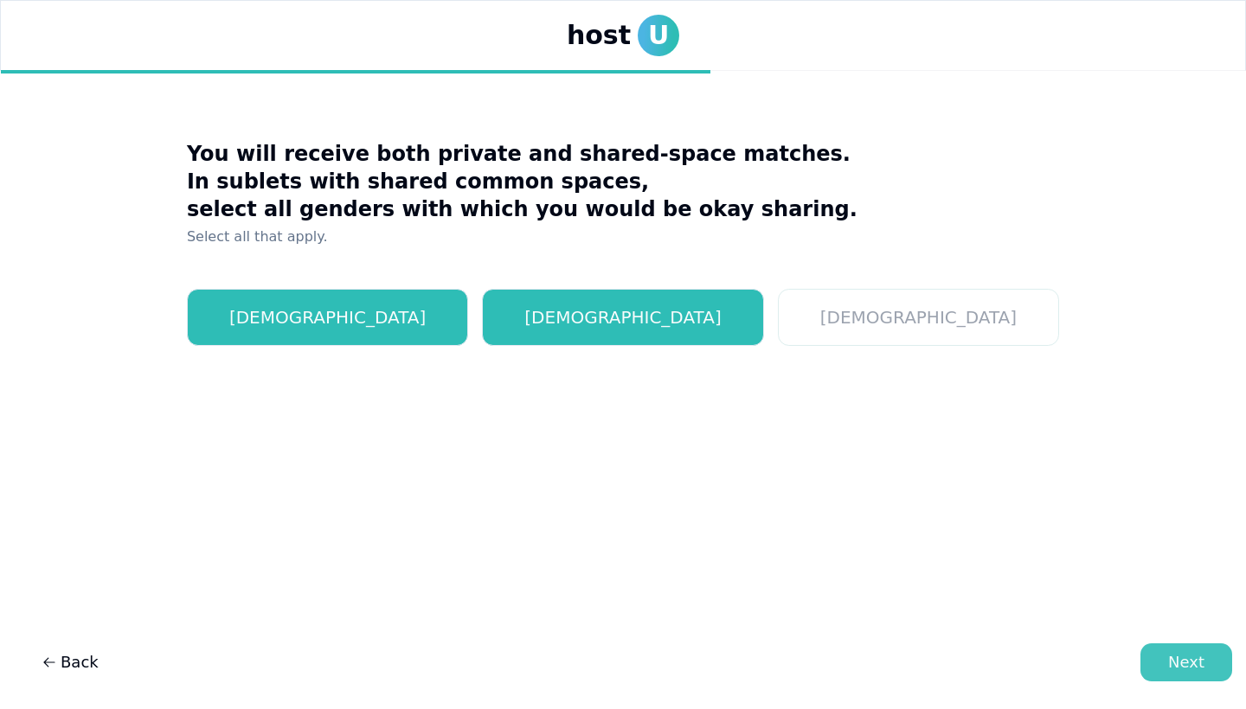
click at [1208, 659] on button "Next" at bounding box center [1186, 663] width 92 height 38
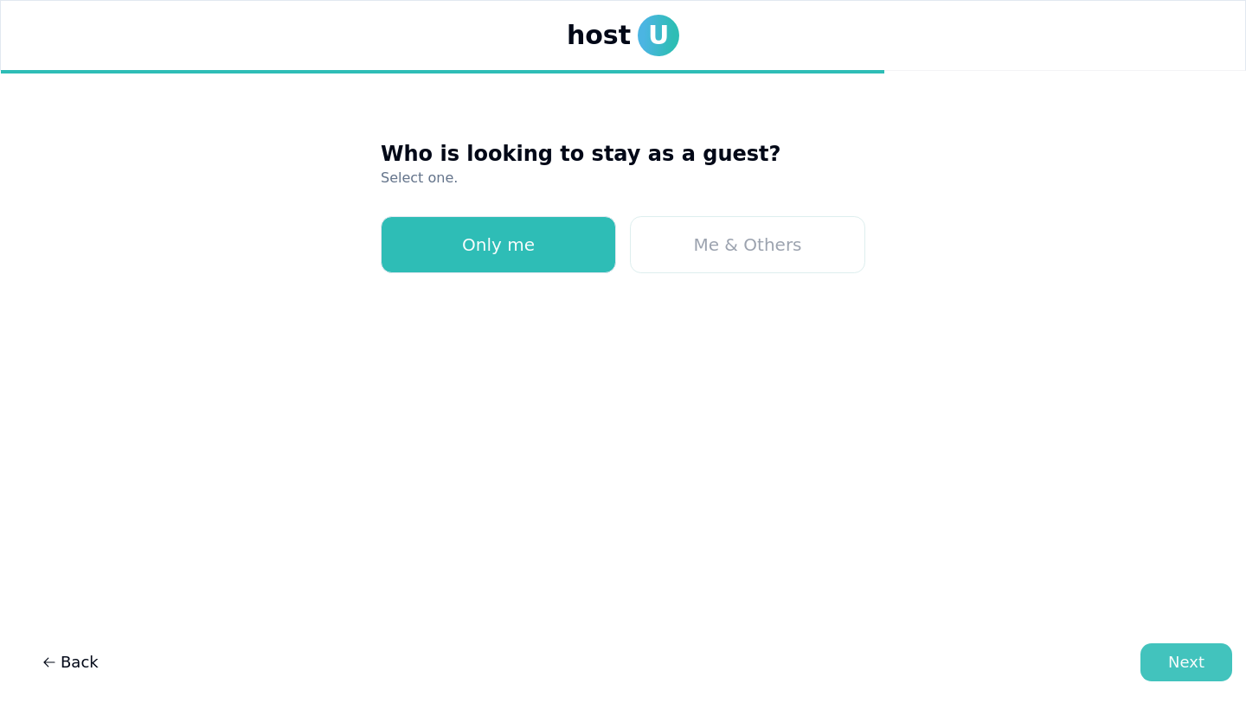
click at [1208, 675] on button "Next" at bounding box center [1186, 663] width 92 height 38
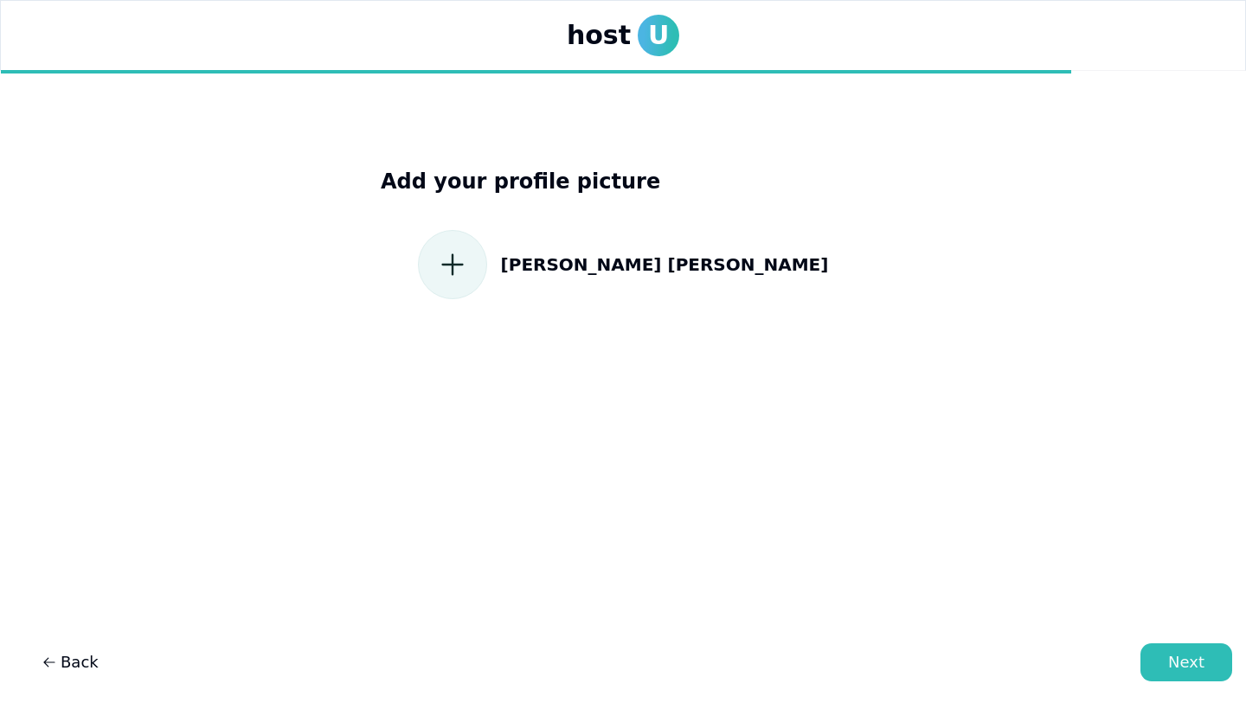
click at [468, 273] on icon at bounding box center [452, 264] width 31 height 31
click at [1177, 650] on button "Next" at bounding box center [1186, 663] width 92 height 38
click at [690, 277] on div "[PERSON_NAME]" at bounding box center [623, 250] width 484 height 97
click at [487, 248] on form at bounding box center [452, 264] width 69 height 69
click at [487, 253] on form at bounding box center [452, 264] width 69 height 69
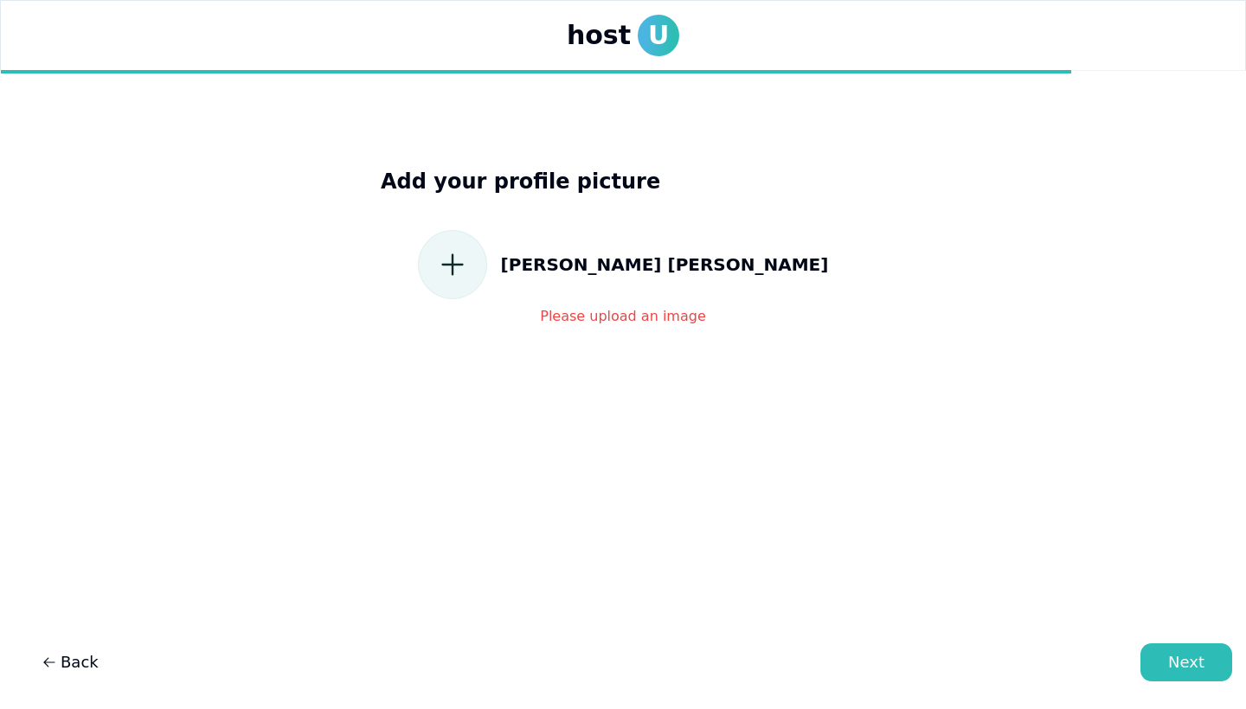
click at [487, 233] on form at bounding box center [452, 264] width 69 height 69
click at [468, 257] on icon at bounding box center [452, 264] width 31 height 31
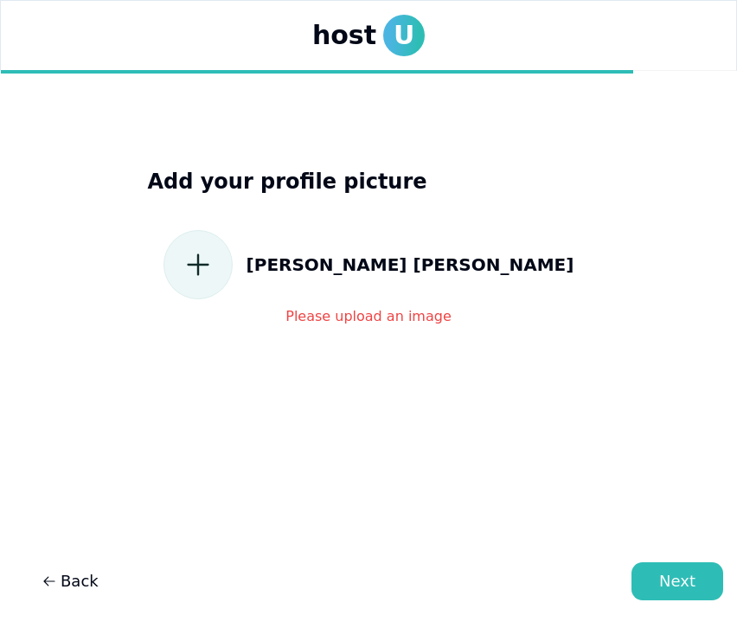
click at [233, 255] on form at bounding box center [198, 264] width 69 height 69
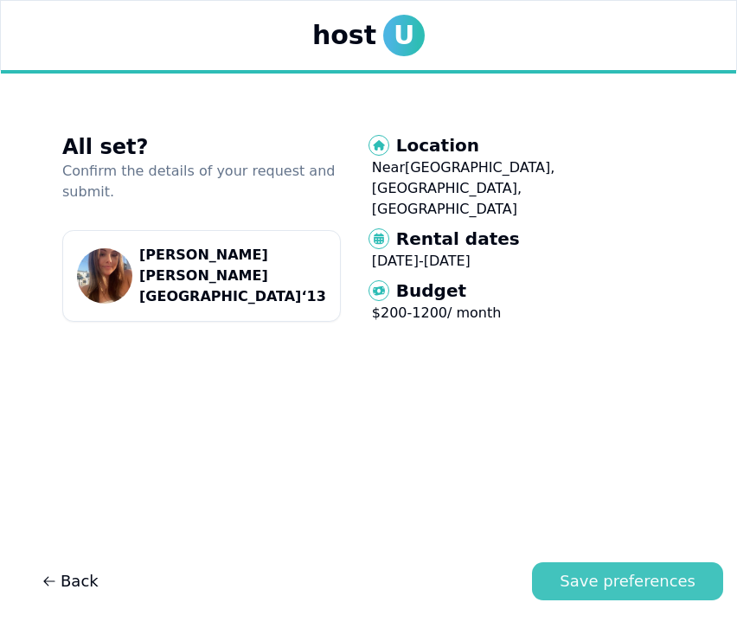
click at [610, 576] on div "Save preferences" at bounding box center [628, 581] width 136 height 24
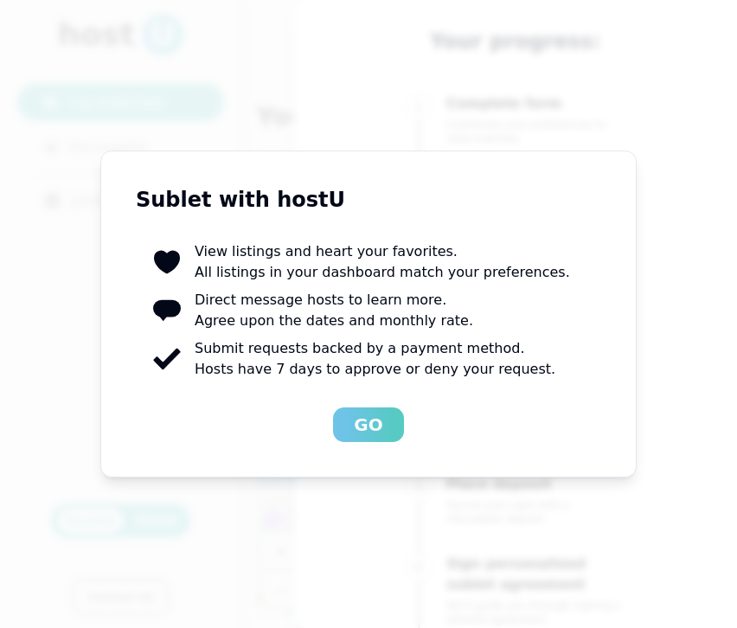
click at [376, 427] on div "Go" at bounding box center [368, 425] width 29 height 24
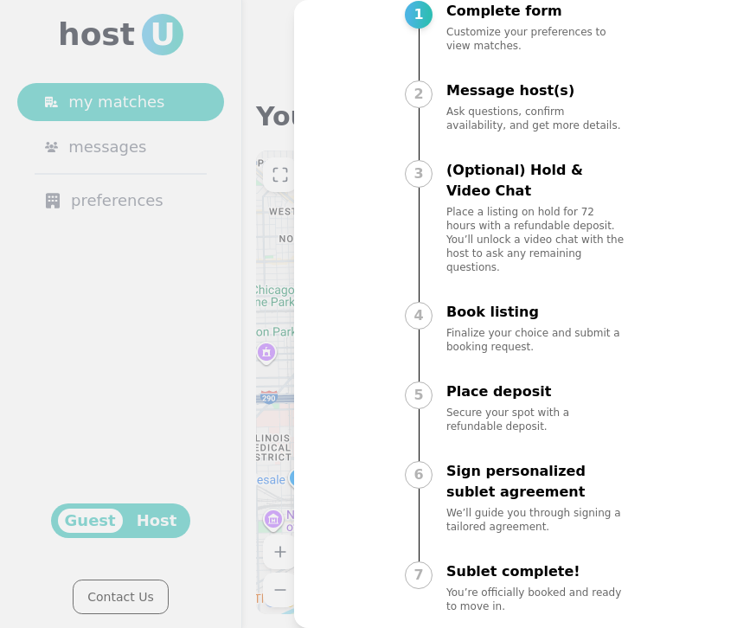
scroll to position [92, 0]
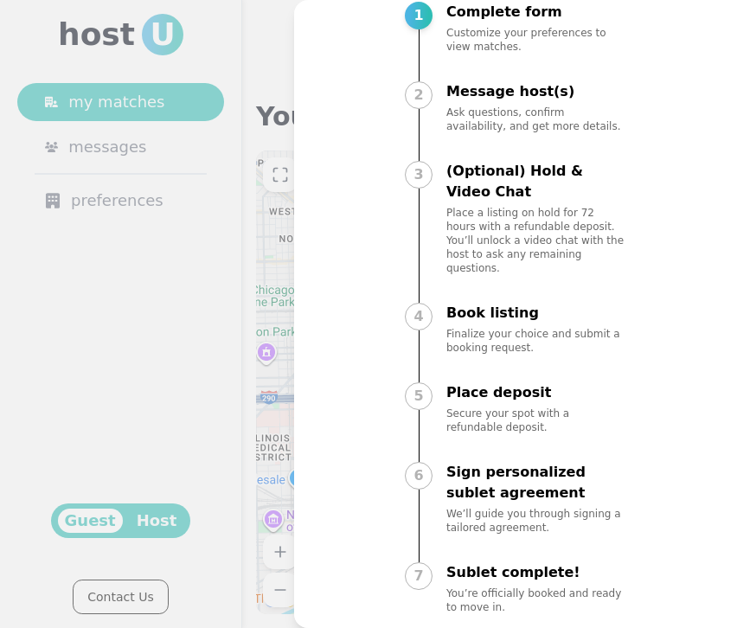
click at [247, 284] on div at bounding box center [368, 314] width 737 height 628
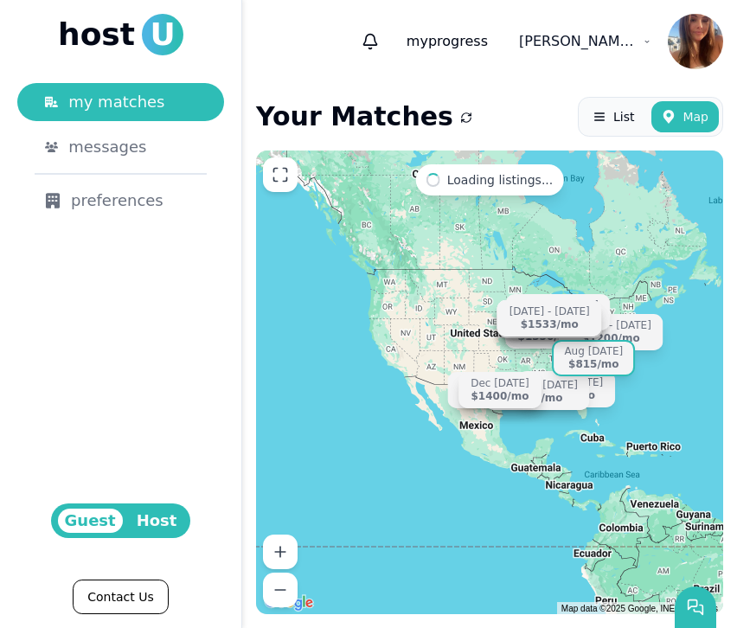
drag, startPoint x: 353, startPoint y: 357, endPoint x: 599, endPoint y: 360, distance: 245.7
click at [599, 360] on div "[DATE] - [DATE] $680 /[DATE] - [DATE] $1000 /mo Aug [DATE] $1350 /[DATE] - [DAT…" at bounding box center [489, 383] width 467 height 464
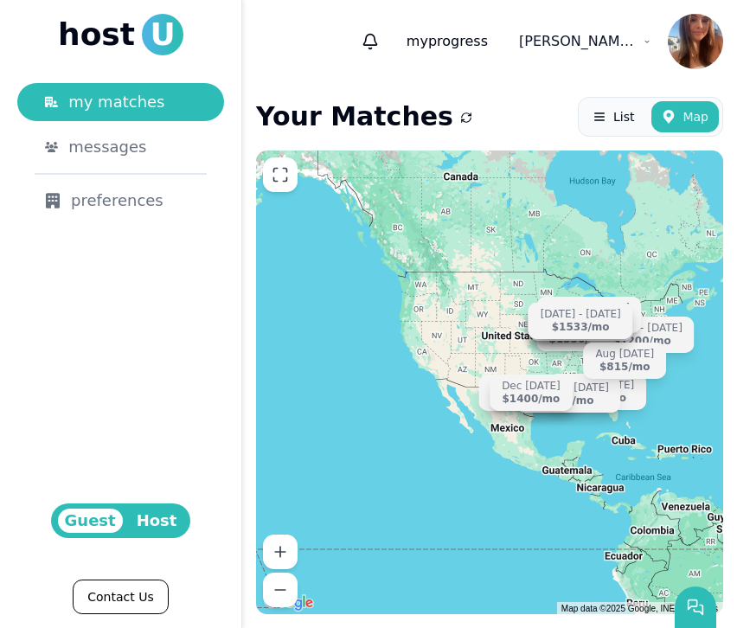
click at [424, 387] on div "[DATE] - [DATE] $680 /[DATE] - [DATE] $1000 /mo Aug [DATE] $1350 /[DATE] - [DAT…" at bounding box center [489, 383] width 467 height 464
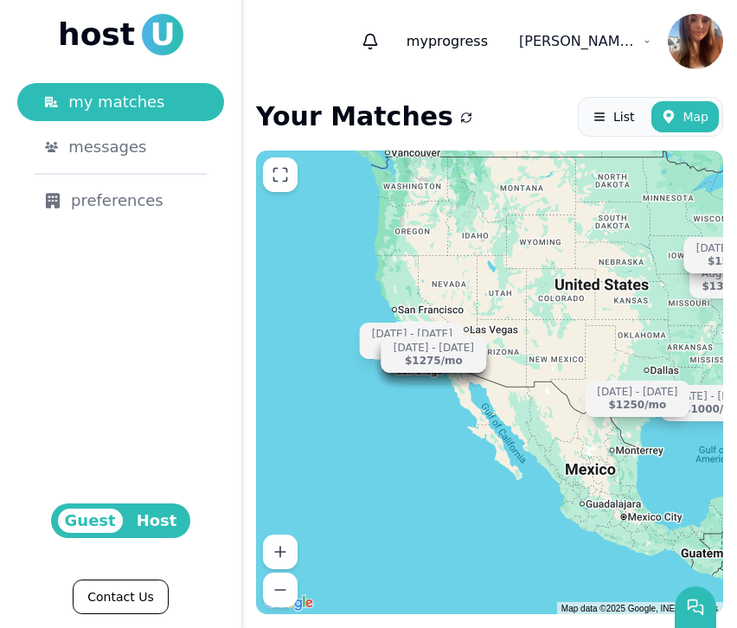
click at [419, 376] on div "[DATE] - [DATE] $680 /[DATE] - [DATE] $2250 /[DATE] - [DATE] $1000 /mo Aug [DAT…" at bounding box center [489, 383] width 467 height 464
click at [425, 405] on div "[DATE] - [DATE] $680 /[DATE] - [DATE] $2250 /[DATE] - [DATE] $1000 /mo Aug [DAT…" at bounding box center [489, 383] width 467 height 464
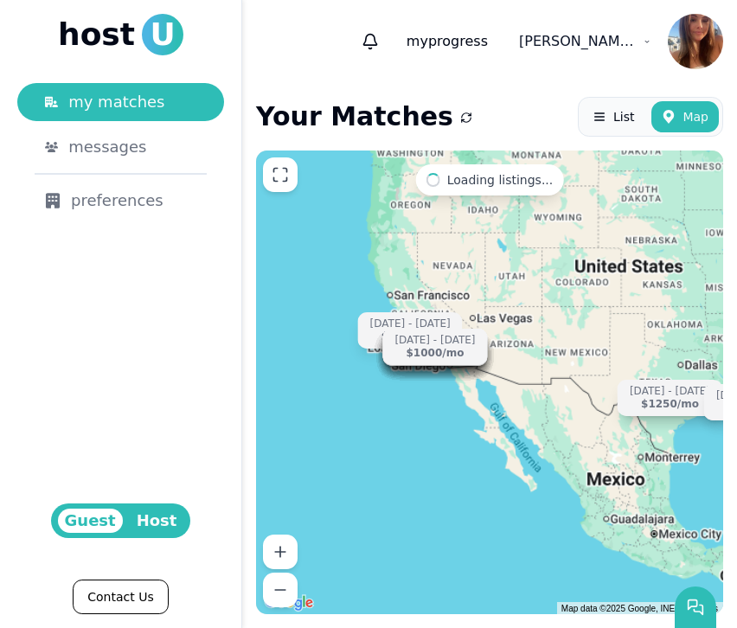
click at [425, 405] on div "[DATE] - [DATE] $2250 /[DATE] - [DATE] $1000 /[DATE] - [DATE] $1250 /[DATE] - […" at bounding box center [489, 383] width 467 height 464
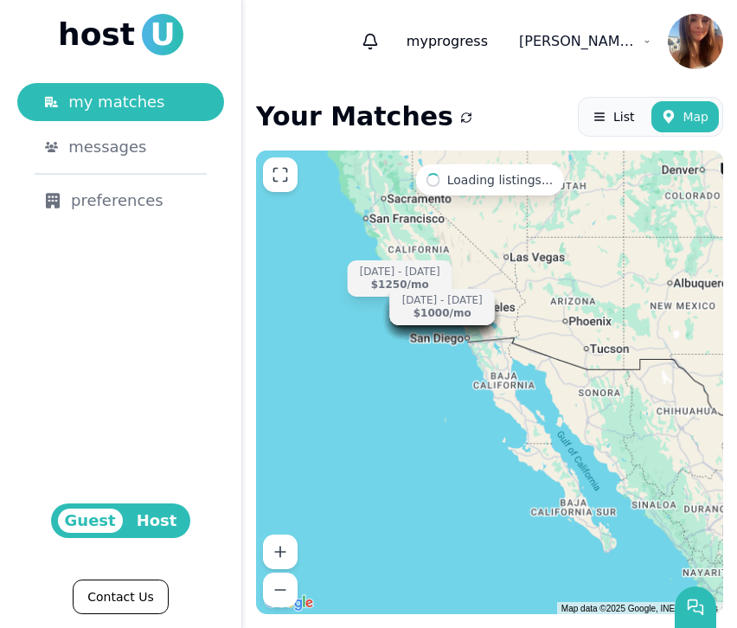
click at [425, 405] on div "[DATE] - [DATE] $2250 /[DATE] - [DATE] $1000 /[DATE] - [DATE] $1250 /[DATE] - […" at bounding box center [489, 383] width 467 height 464
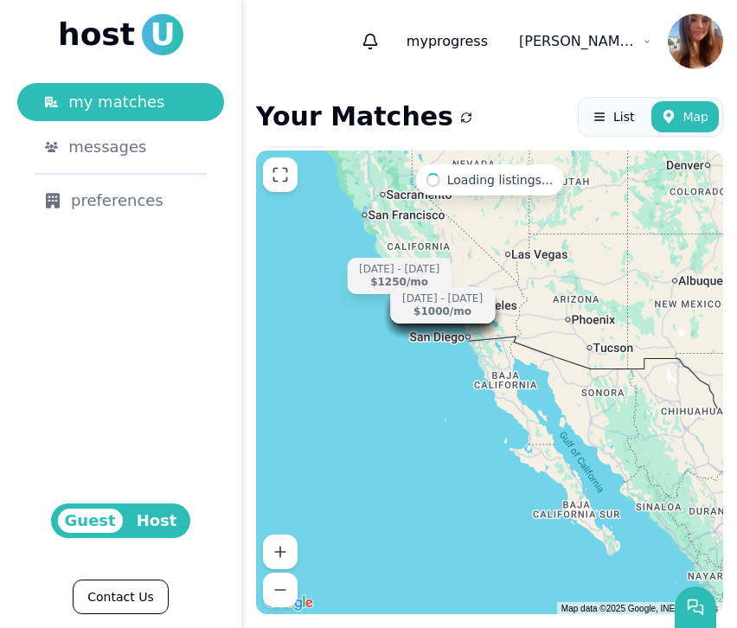
click at [425, 405] on div "[DATE] - [DATE] $2250 /[DATE] - [DATE] $1000 /[DATE] - [DATE] $1250 /[DATE] - […" at bounding box center [489, 383] width 467 height 464
click at [370, 311] on div "[DATE] - [DATE] $2250 /[DATE] - [DATE] $1000 /[DATE] - [DATE] $1250 /[DATE] - […" at bounding box center [489, 383] width 467 height 464
click at [370, 311] on div "[DATE] - [DATE] $2250 /[DATE] - [DATE] $1250 /[DATE] - [DATE] $875 /[DATE] - [D…" at bounding box center [489, 383] width 467 height 464
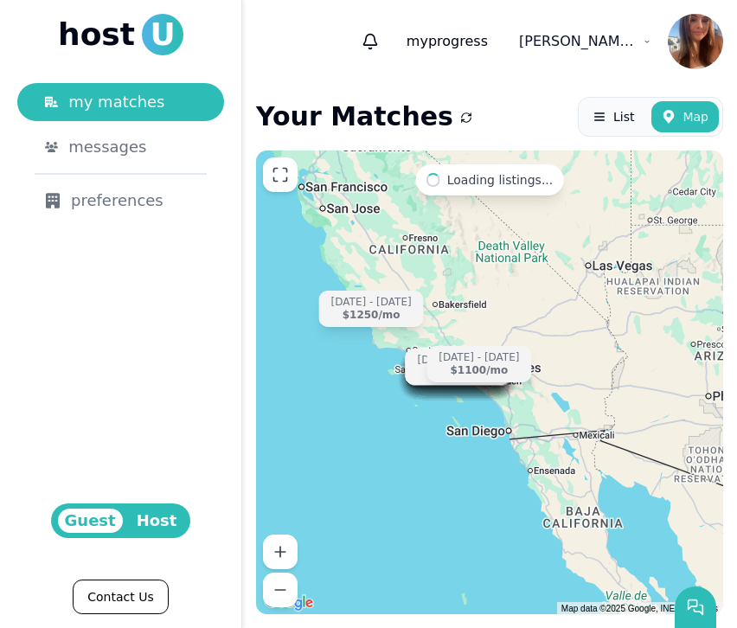
drag, startPoint x: 428, startPoint y: 283, endPoint x: 362, endPoint y: 352, distance: 96.1
click at [365, 353] on div "[DATE] - [DATE] $2250 /[DATE] - [DATE] $1250 /[DATE] - [DATE] $875 /[DATE] - [D…" at bounding box center [489, 383] width 467 height 464
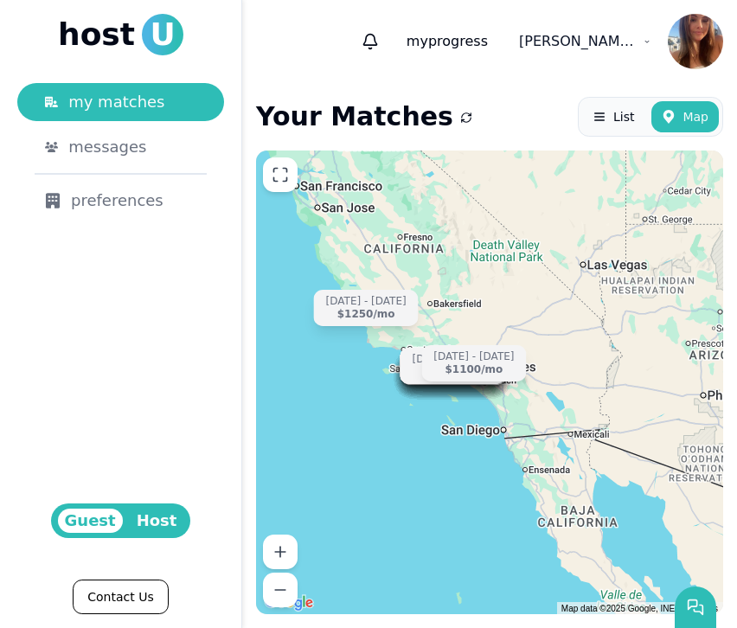
click at [362, 352] on div "[DATE] - [DATE] $2250 /[DATE] - [DATE] $1250 /[DATE] - [DATE] $875 /[DATE] - [D…" at bounding box center [489, 383] width 467 height 464
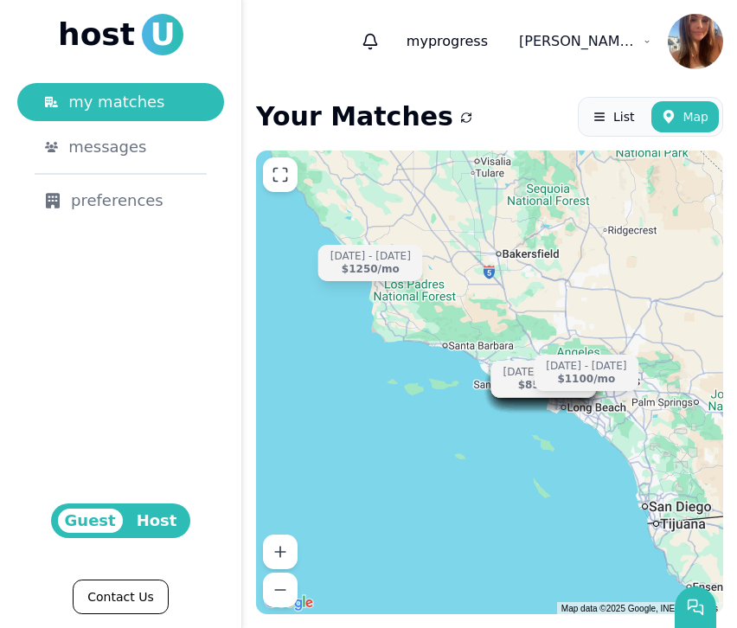
click at [362, 350] on div "[DATE] - [DATE] $2250 /[DATE] - [DATE] $1250 /[DATE] - [DATE] $875 /[DATE] - [D…" at bounding box center [489, 383] width 467 height 464
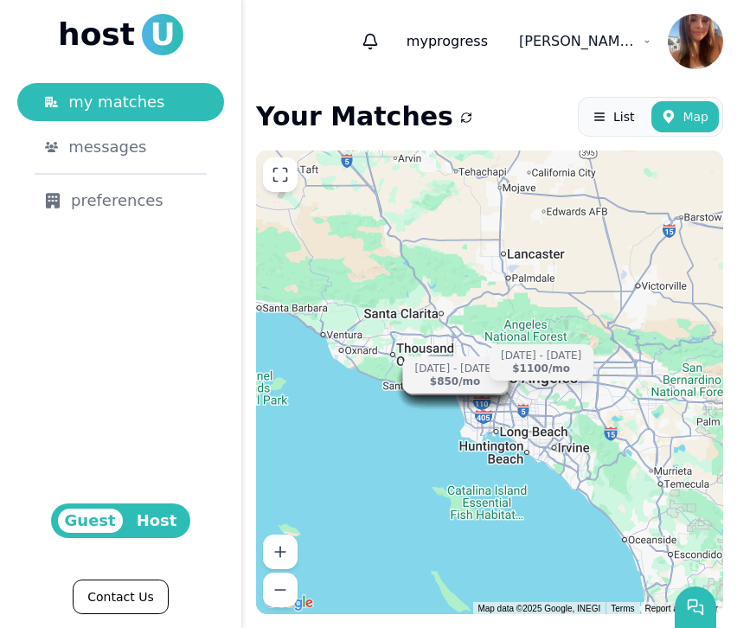
drag, startPoint x: 523, startPoint y: 373, endPoint x: 252, endPoint y: 339, distance: 273.7
click at [252, 339] on div "Your Matches List Map Relevant Listings No relevant listings found in your area…" at bounding box center [489, 355] width 495 height 545
click at [385, 406] on div "[DATE] - [DATE] $2250 /[DATE] - [DATE] $1250 /[DATE] - [DATE] $875 /[DATE] - [D…" at bounding box center [489, 383] width 467 height 464
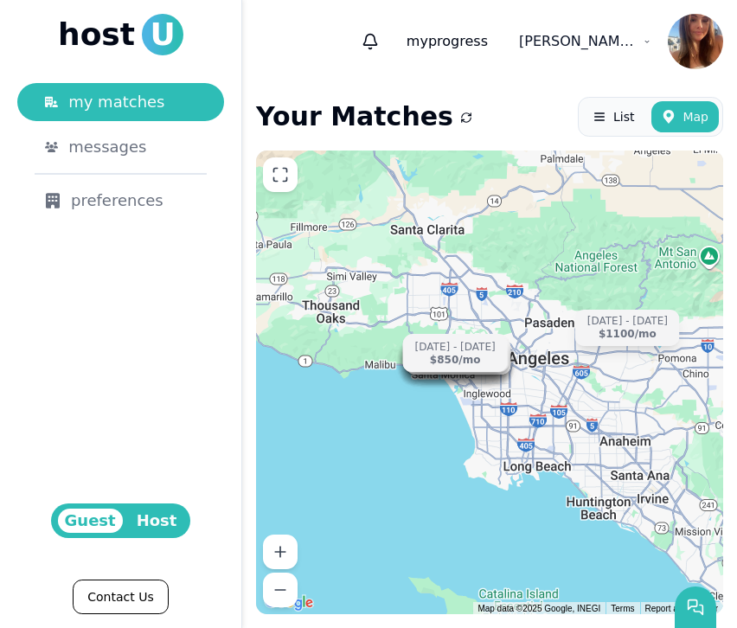
drag, startPoint x: 479, startPoint y: 412, endPoint x: 311, endPoint y: 439, distance: 171.0
click at [311, 439] on div "[DATE] - [DATE] $2250 /[DATE] - [DATE] $1250 /[DATE] - [DATE] $875 /[DATE] - [D…" at bounding box center [489, 383] width 467 height 464
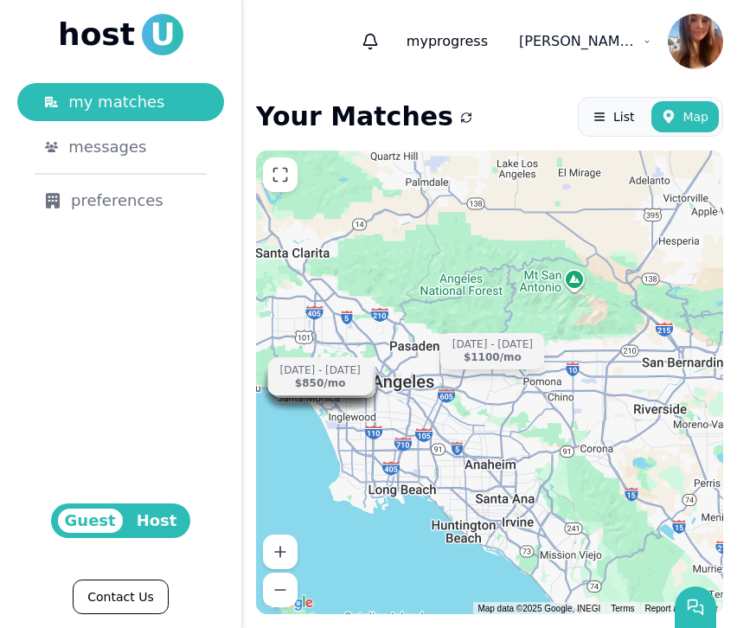
click at [373, 439] on div "[DATE] - [DATE] $2250 /[DATE] - [DATE] $1250 /[DATE] - [DATE] $875 /[DATE] - [D…" at bounding box center [489, 383] width 467 height 464
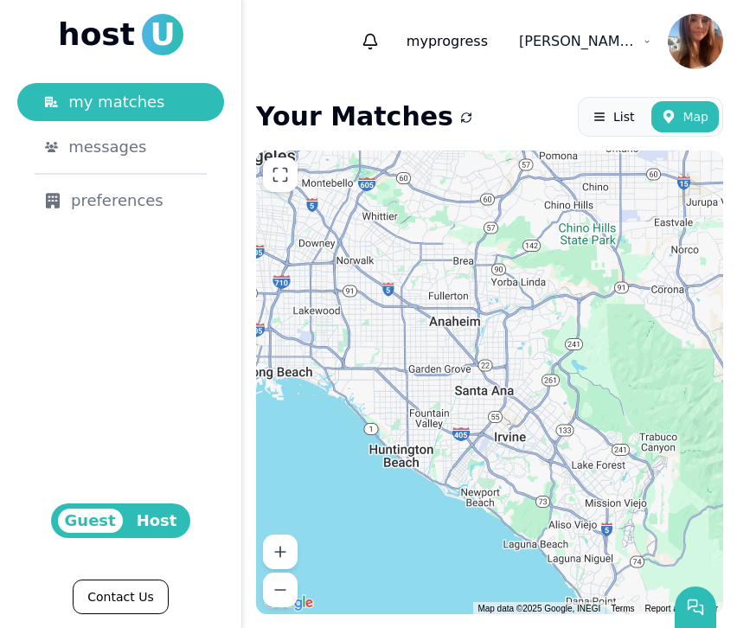
drag, startPoint x: 373, startPoint y: 438, endPoint x: 224, endPoint y: 270, distance: 224.3
click at [224, 270] on div "host U my matches messages preferences Guest Host Contact Us my progress list y…" at bounding box center [368, 314] width 737 height 628
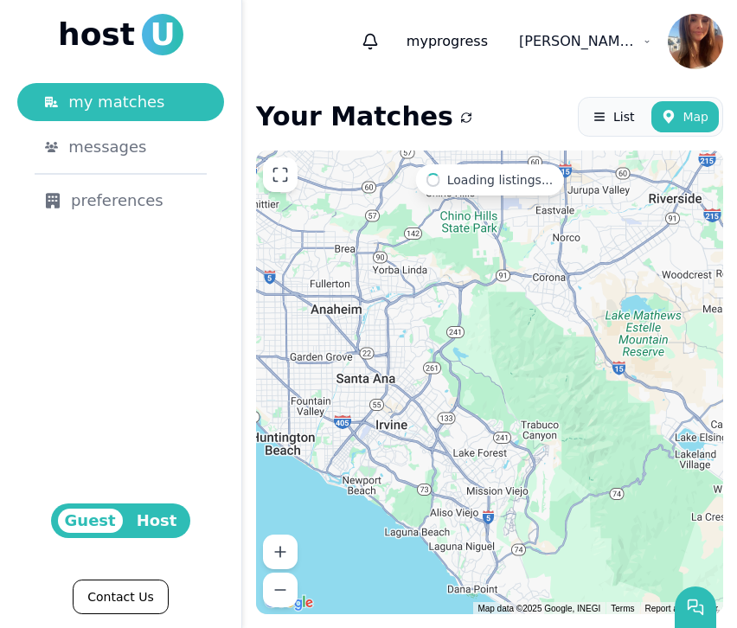
drag, startPoint x: 531, startPoint y: 364, endPoint x: 411, endPoint y: 352, distance: 120.9
click at [411, 352] on div at bounding box center [489, 383] width 467 height 464
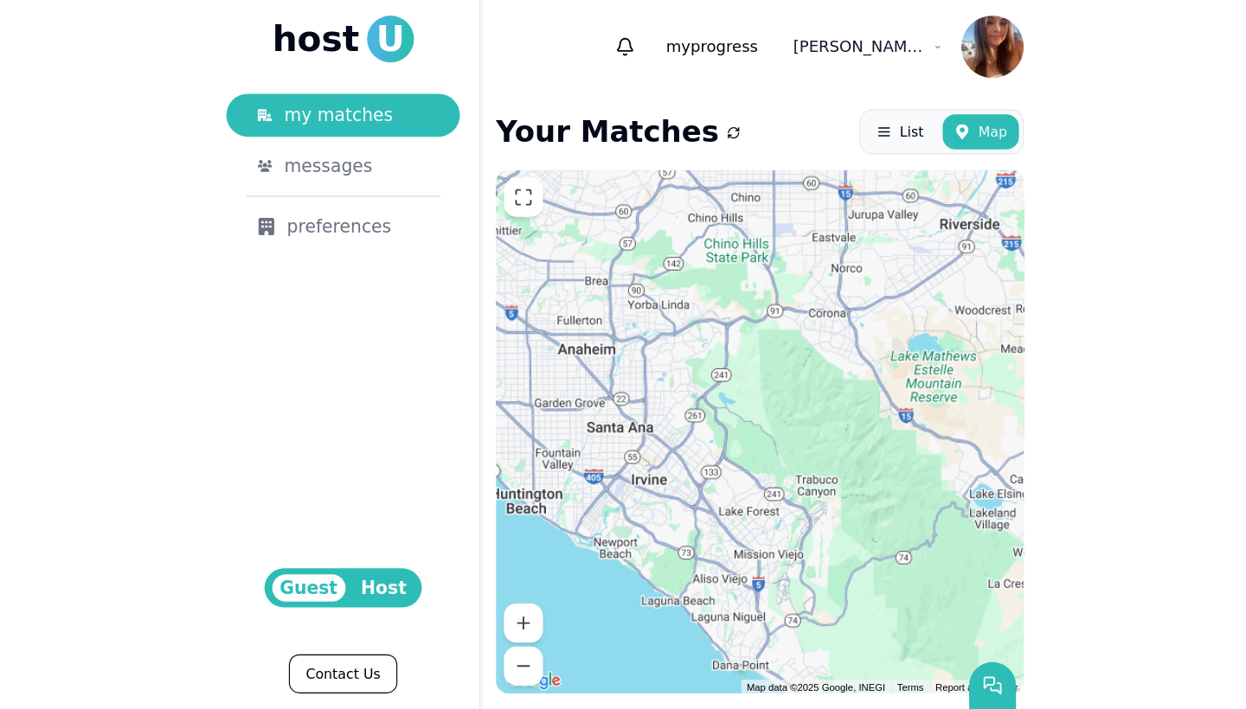
scroll to position [0, 0]
